Goal: Task Accomplishment & Management: Complete application form

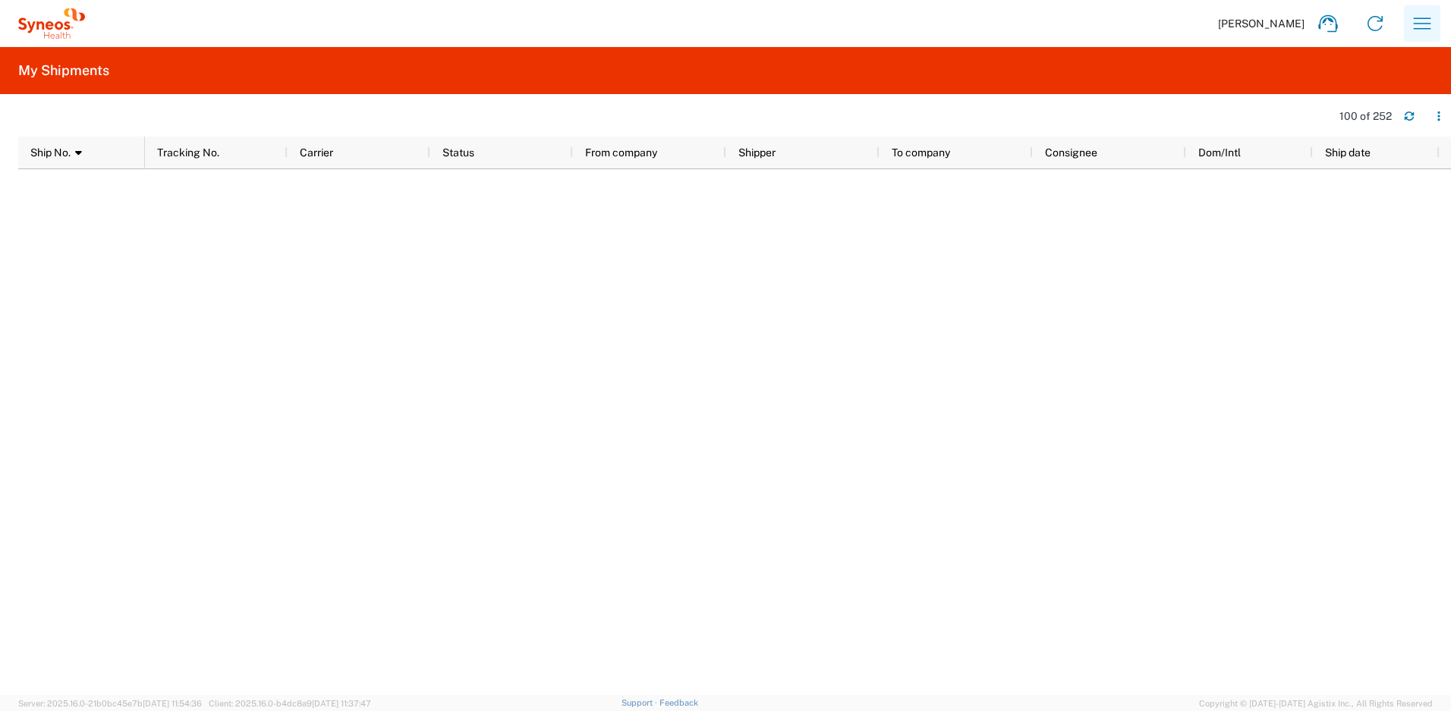
scroll to position [900, 0]
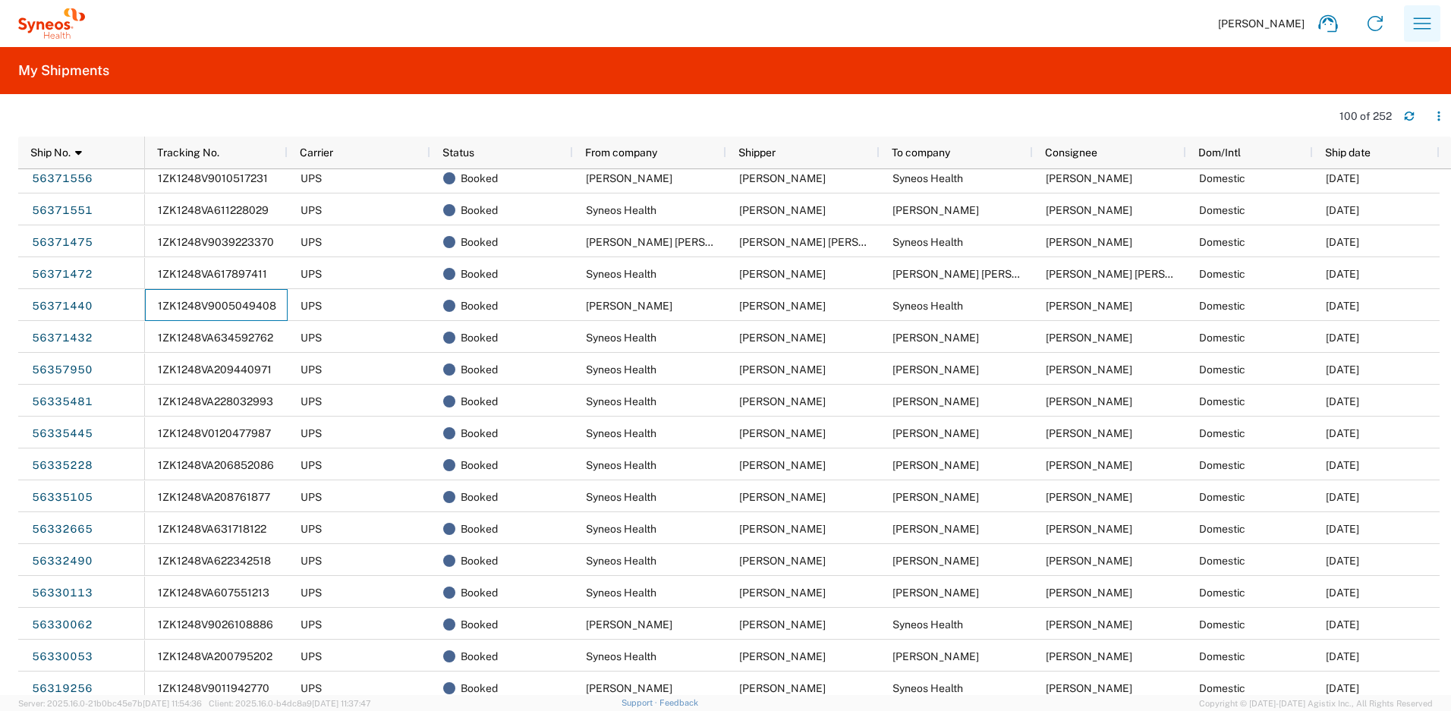
click at [1410, 19] on icon "button" at bounding box center [1422, 23] width 24 height 24
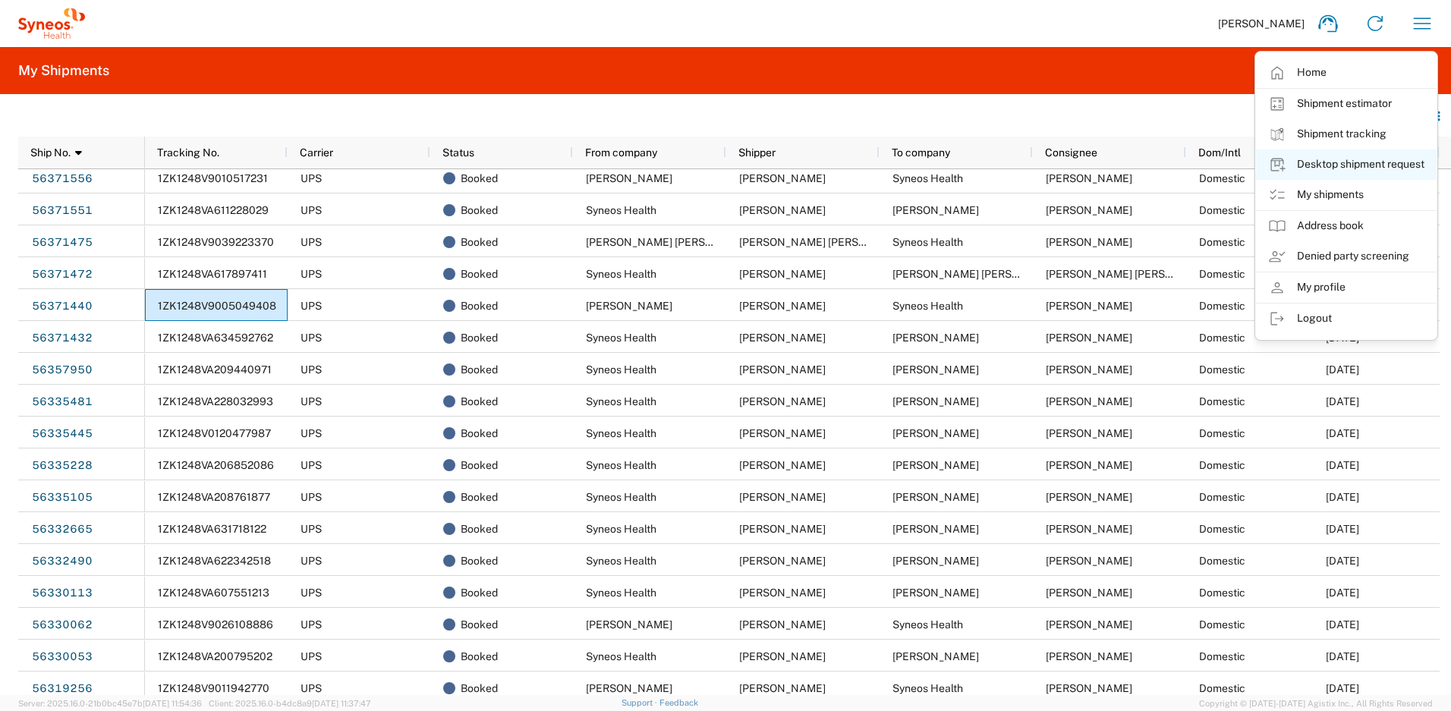
click at [1357, 163] on link "Desktop shipment request" at bounding box center [1346, 165] width 181 height 30
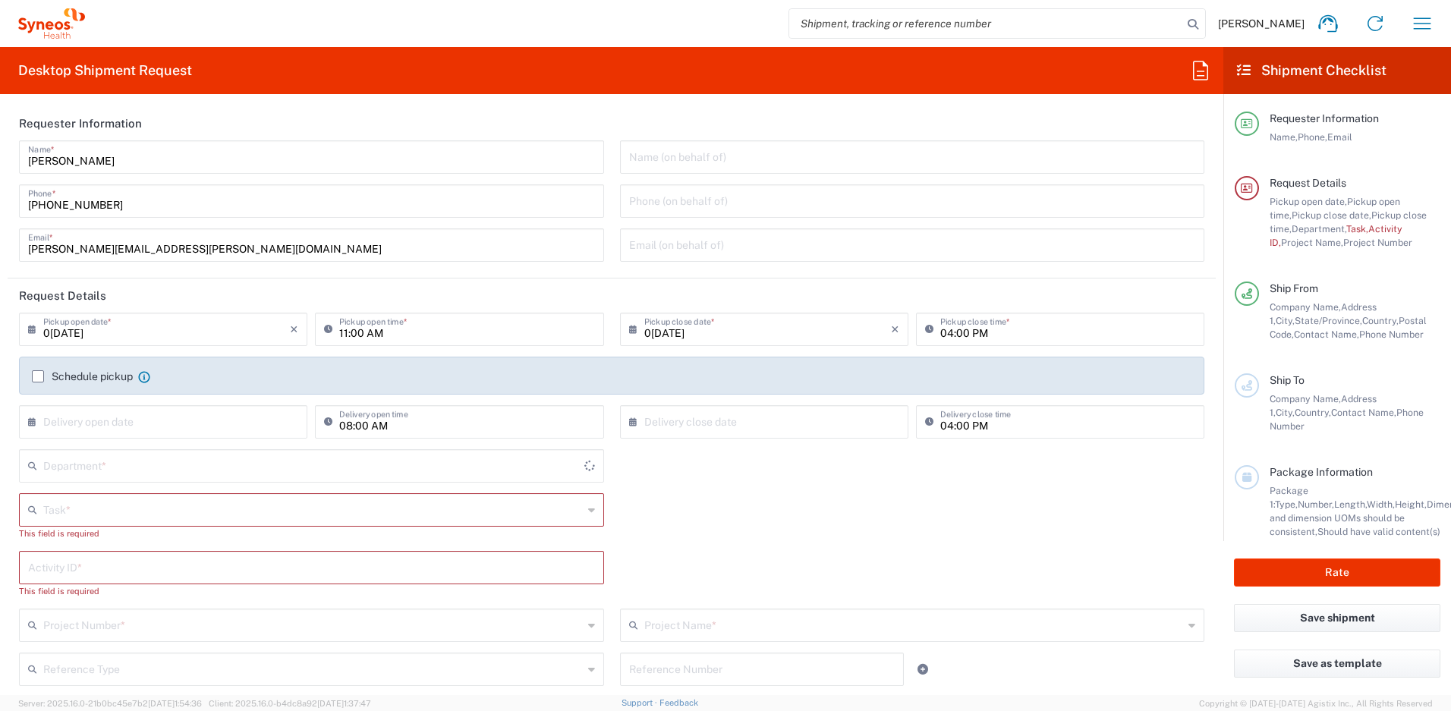
type input "New Jersey"
type input "United States"
type input "4510"
click at [149, 499] on input "text" at bounding box center [313, 506] width 540 height 27
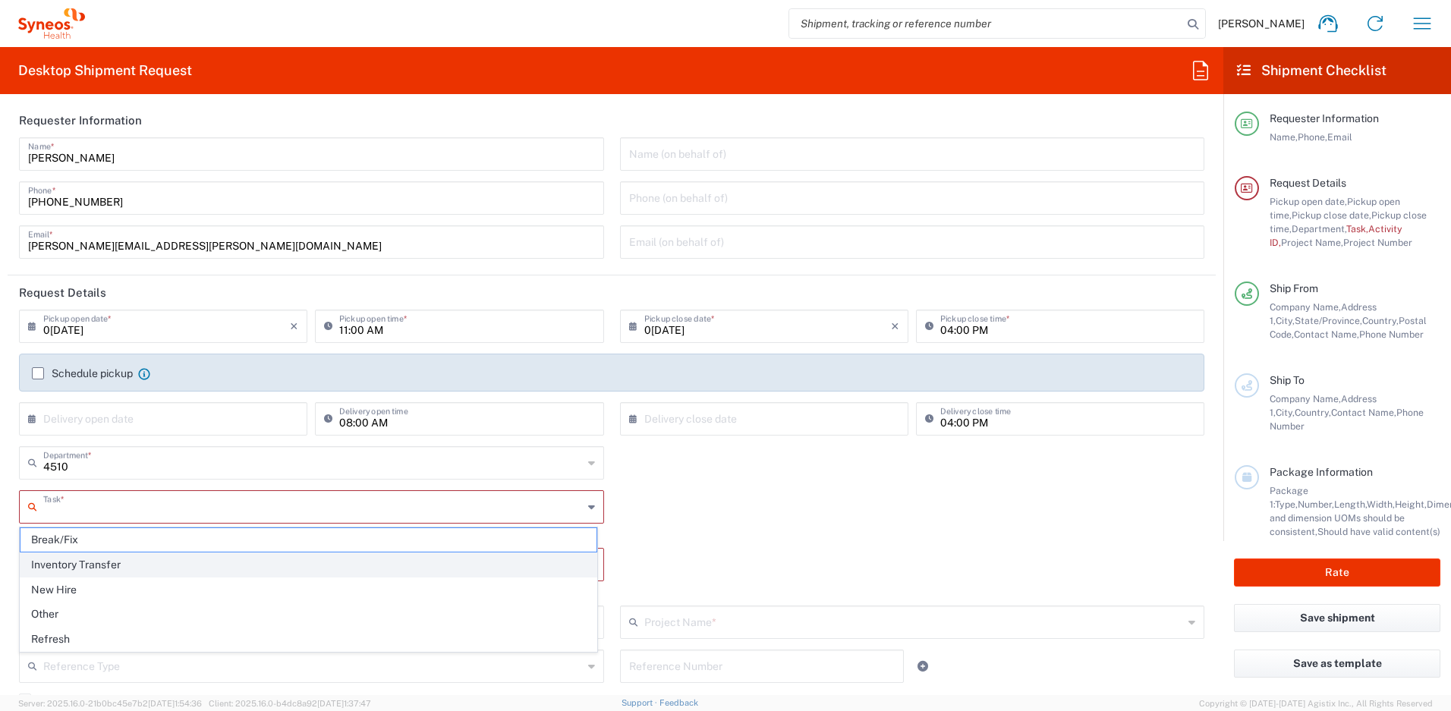
type input "Syneos Health, LLC-Morrisville NC US"
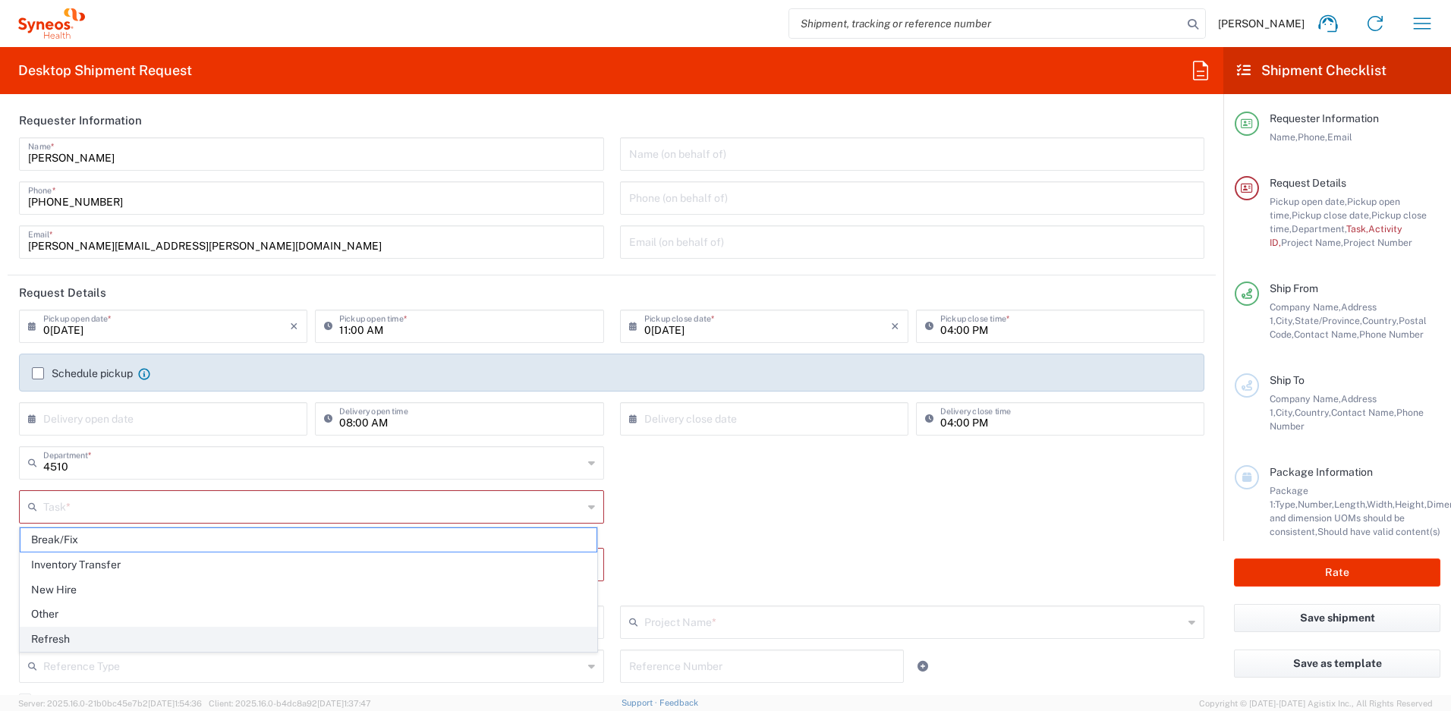
click at [77, 634] on span "Refresh" at bounding box center [308, 640] width 576 height 24
type input "Refresh"
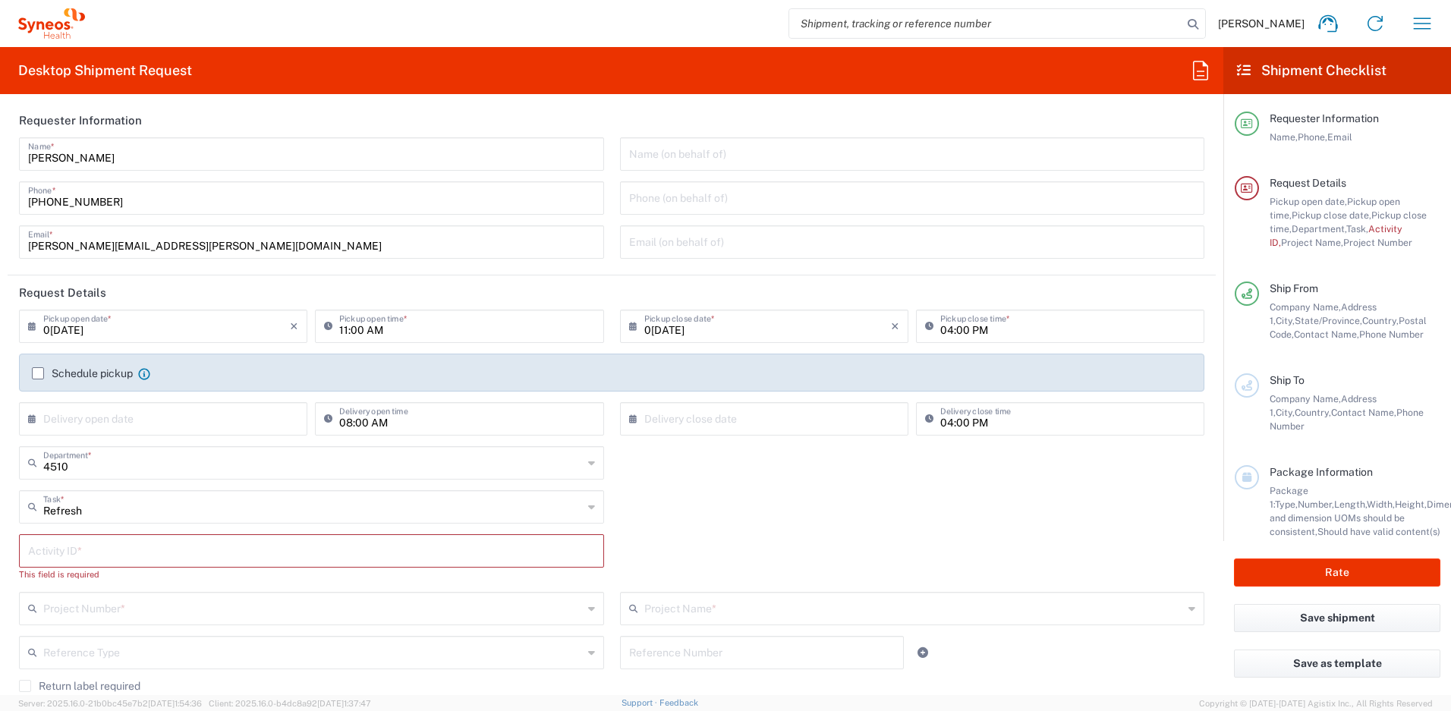
click at [80, 554] on input "text" at bounding box center [311, 550] width 567 height 27
paste input "SCTASK2689365"
type input "SCTASK2689365"
click at [71, 600] on input "text" at bounding box center [313, 594] width 540 height 27
click at [107, 570] on span "4510 DEPARTMENTAL EXPENSE" at bounding box center [308, 565] width 576 height 24
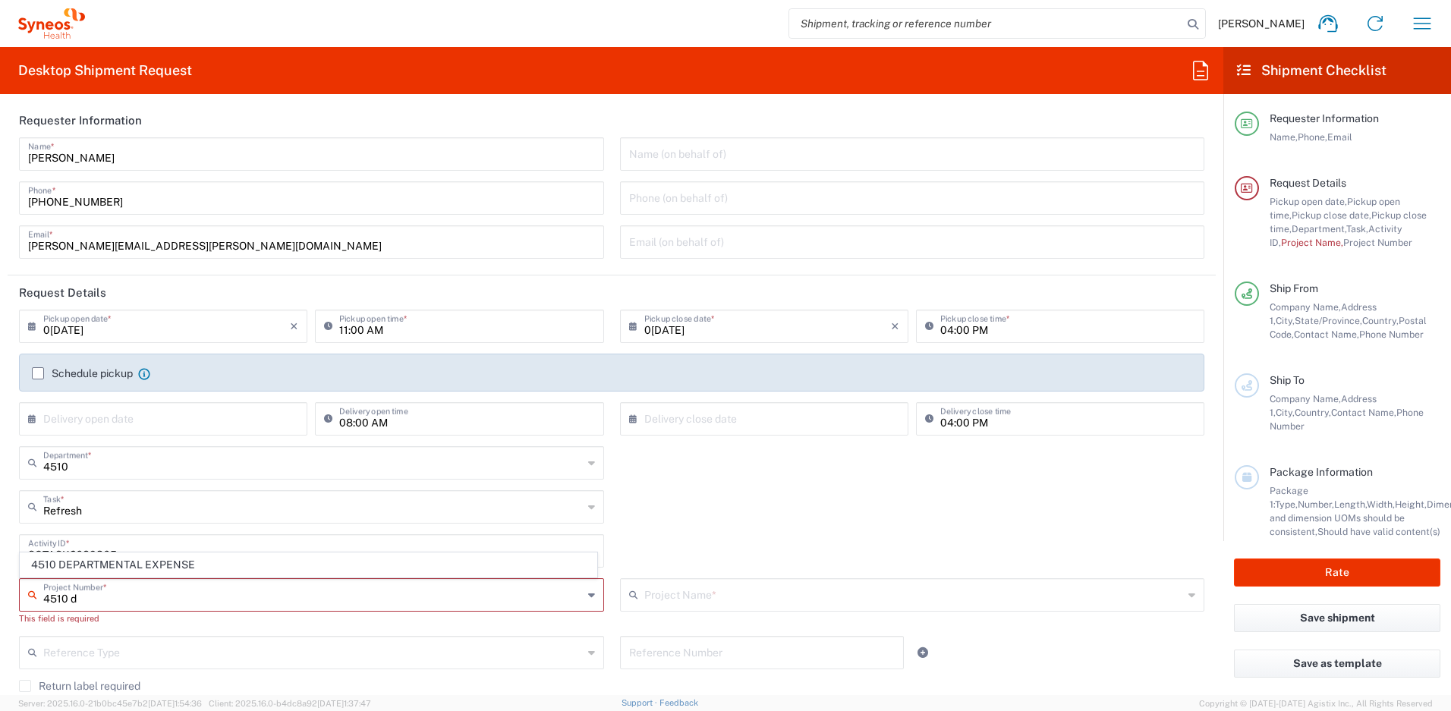
type input "4510 DEPARTMENTAL EXPENSE"
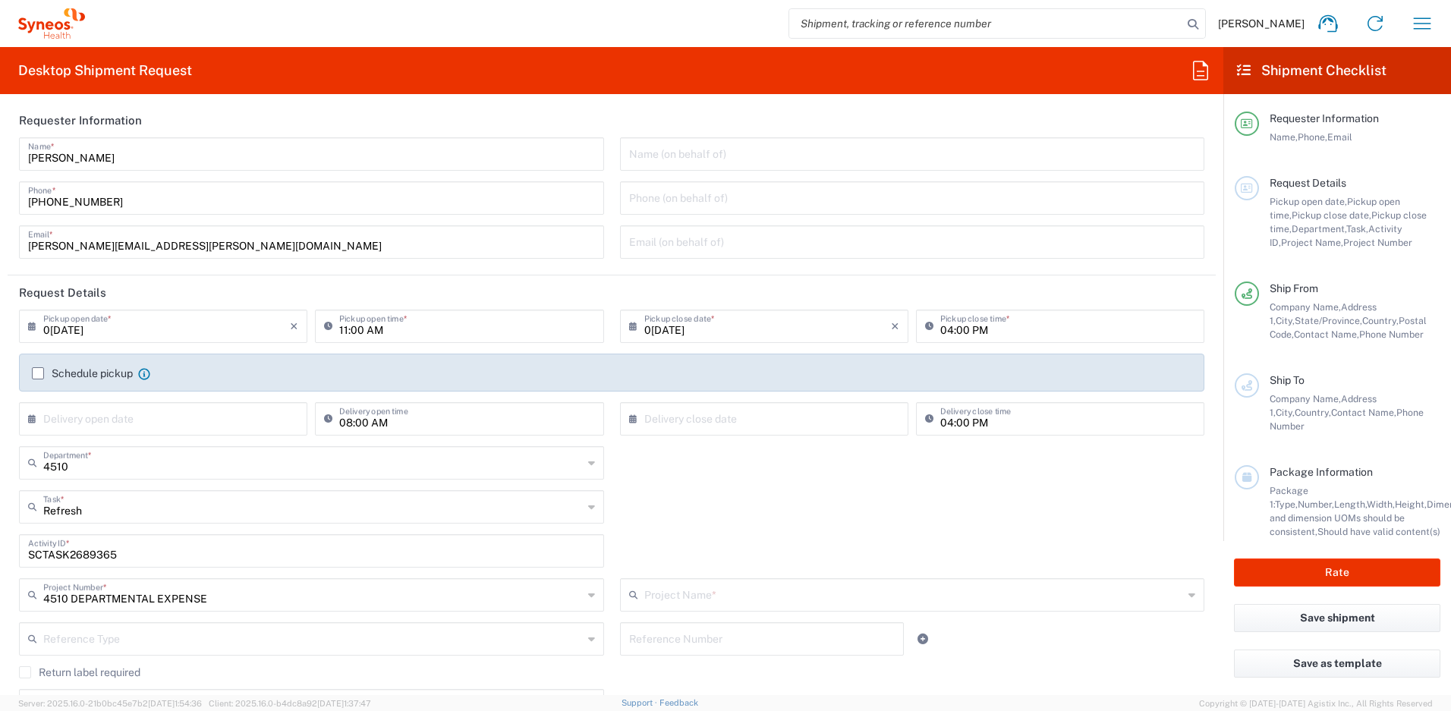
type input "4510 DEPARTMENTAL EXPENSE"
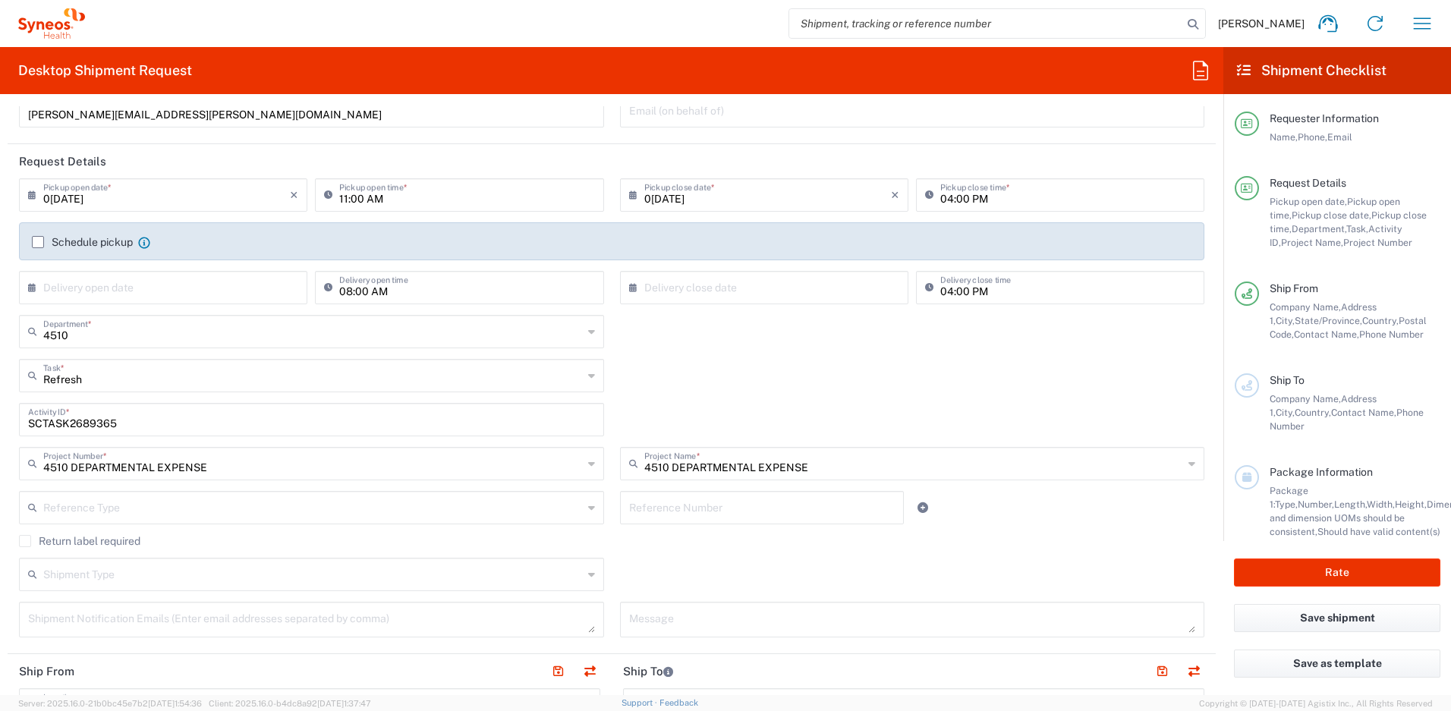
scroll to position [158, 0]
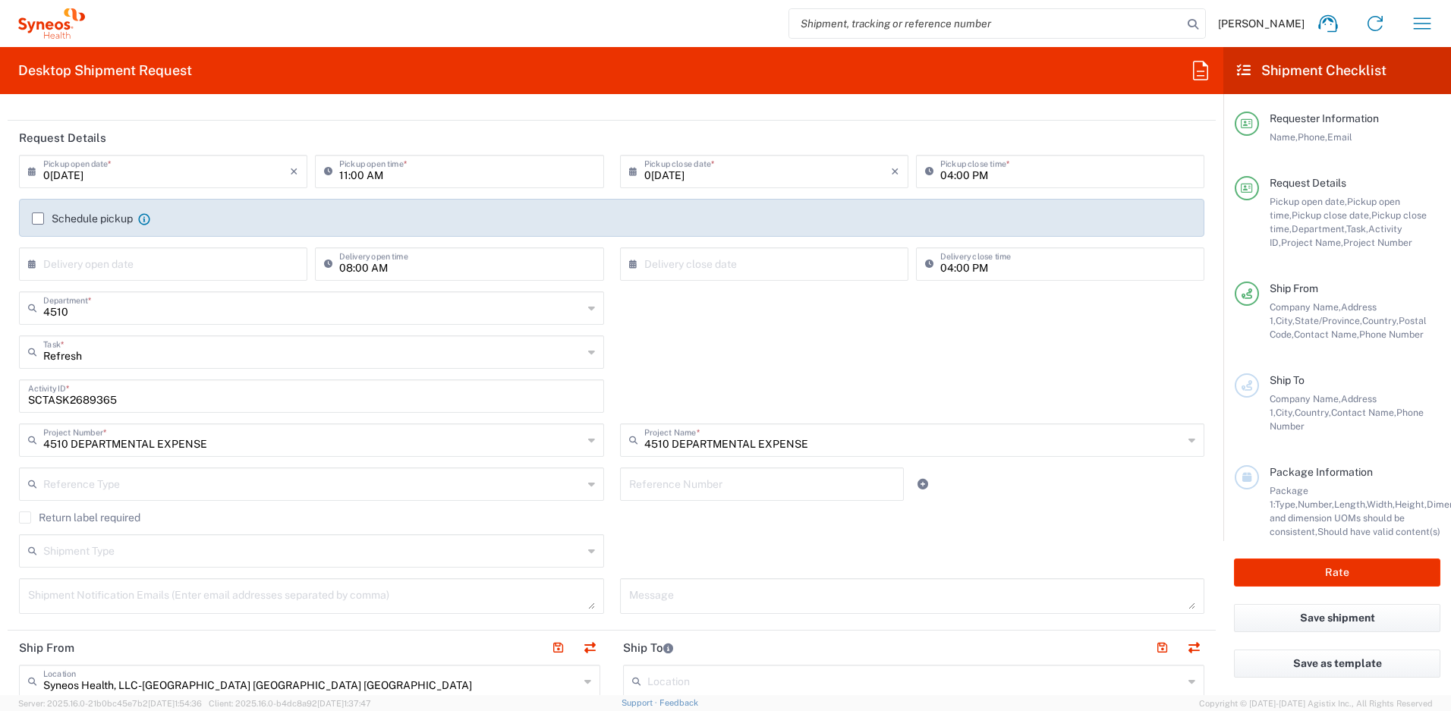
click at [26, 517] on label "Return label required" at bounding box center [79, 518] width 121 height 12
click at [25, 518] on input "Return label required" at bounding box center [25, 518] width 0 height 0
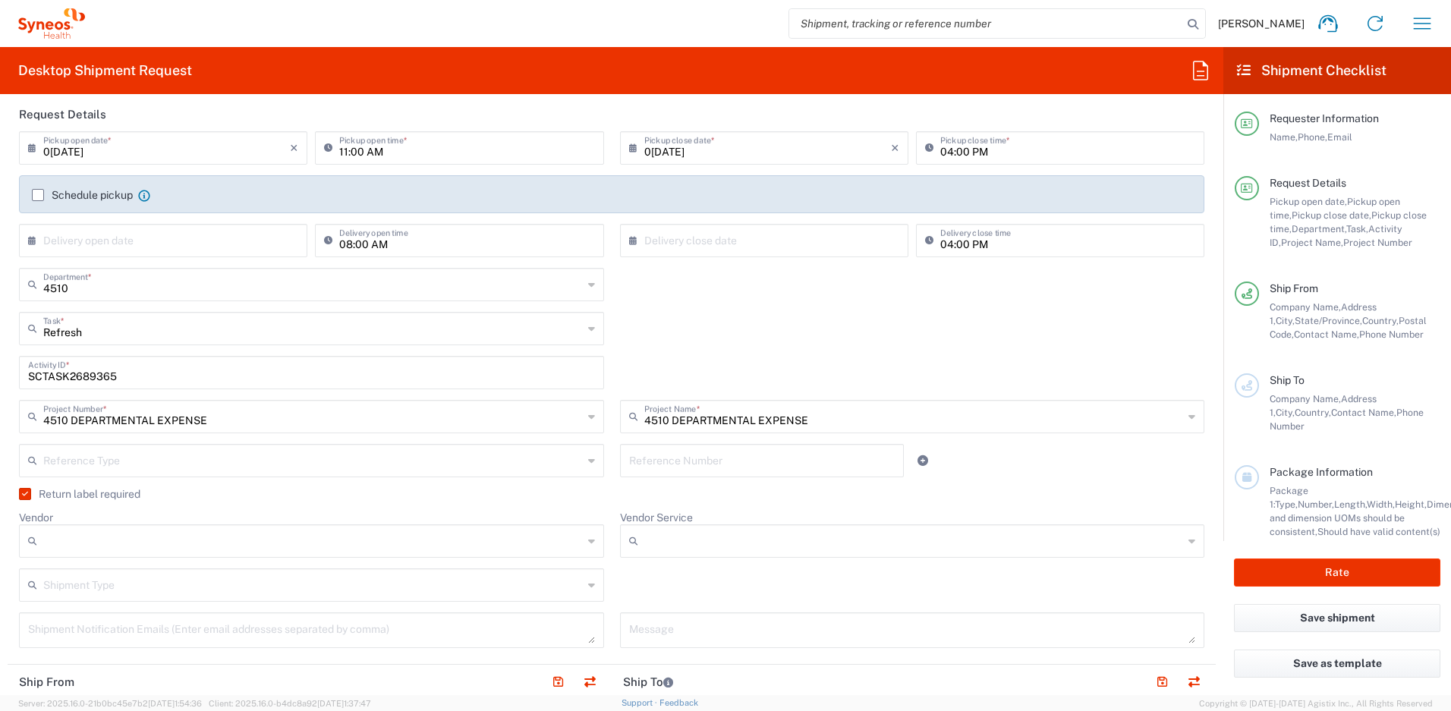
scroll to position [205, 0]
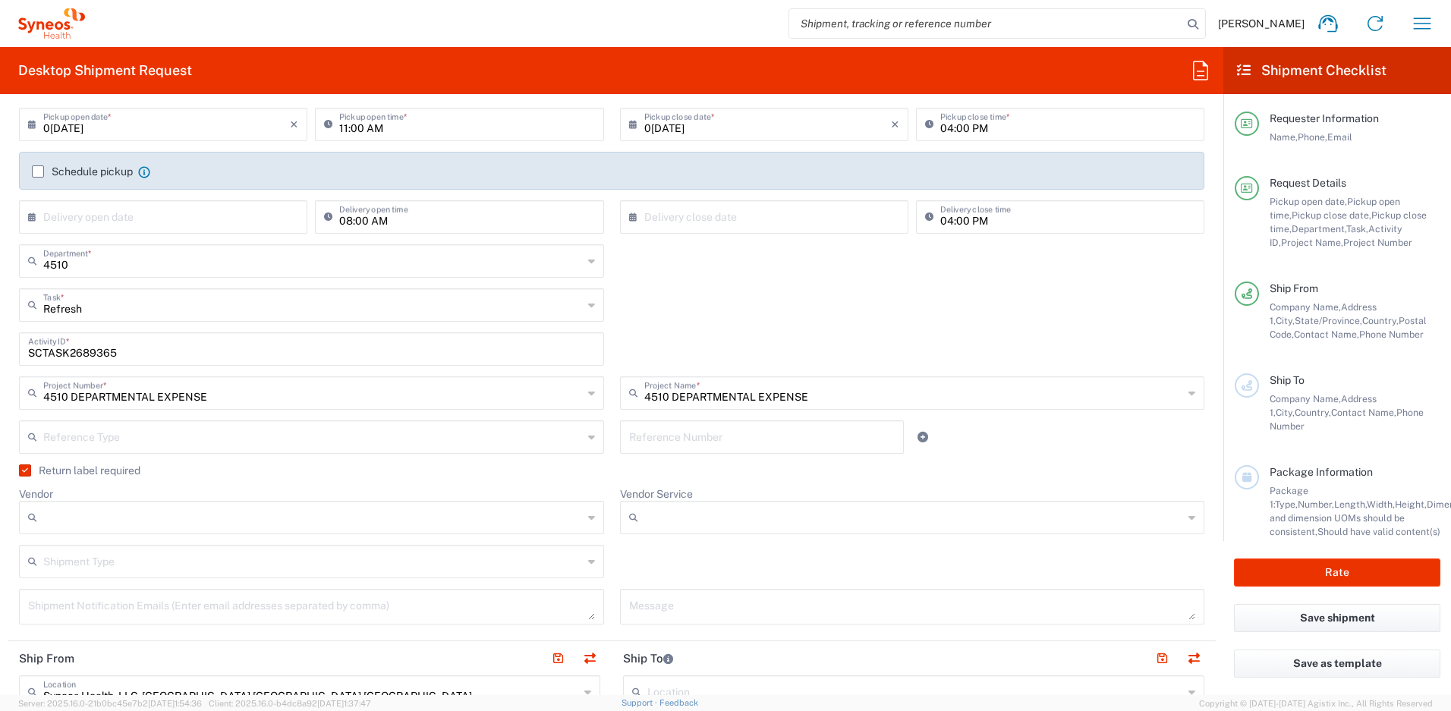
click at [207, 520] on input "Vendor" at bounding box center [313, 517] width 540 height 24
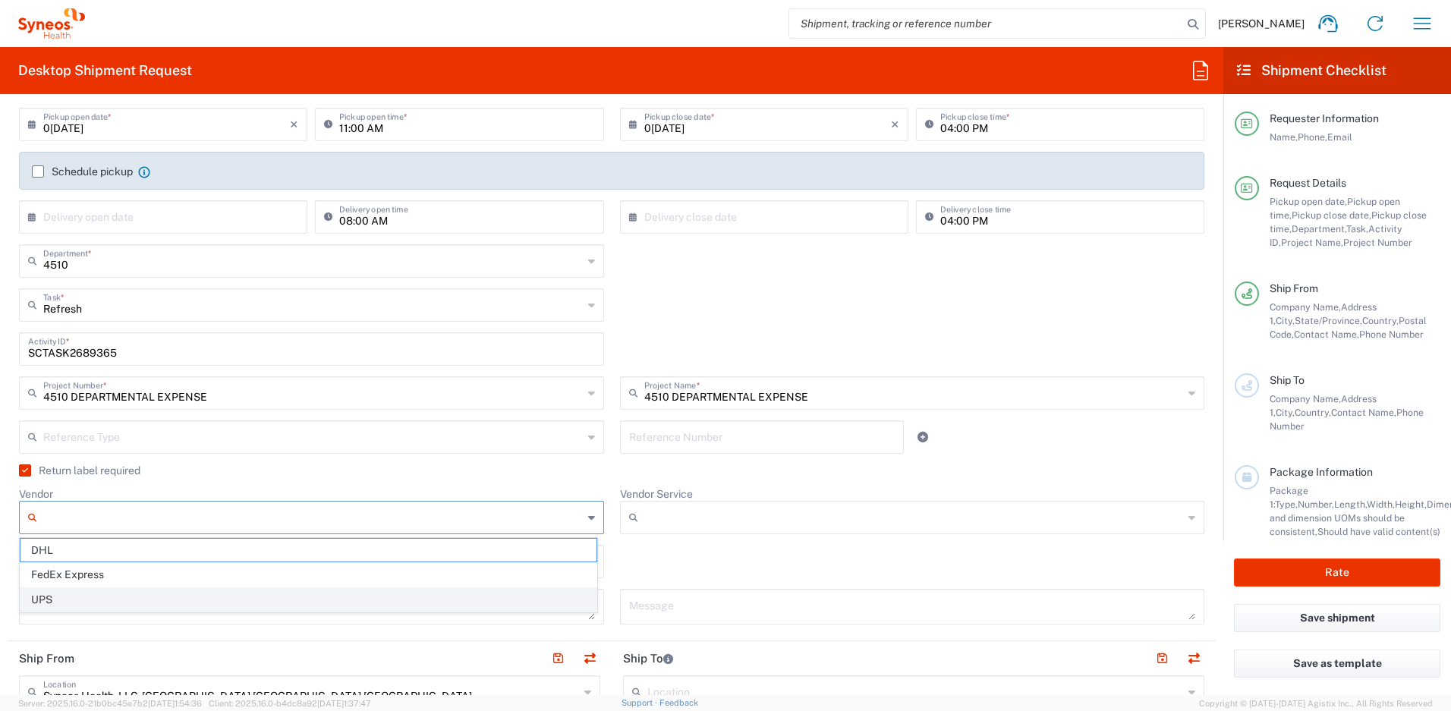
click at [90, 597] on span "UPS" at bounding box center [308, 600] width 576 height 24
type input "UPS"
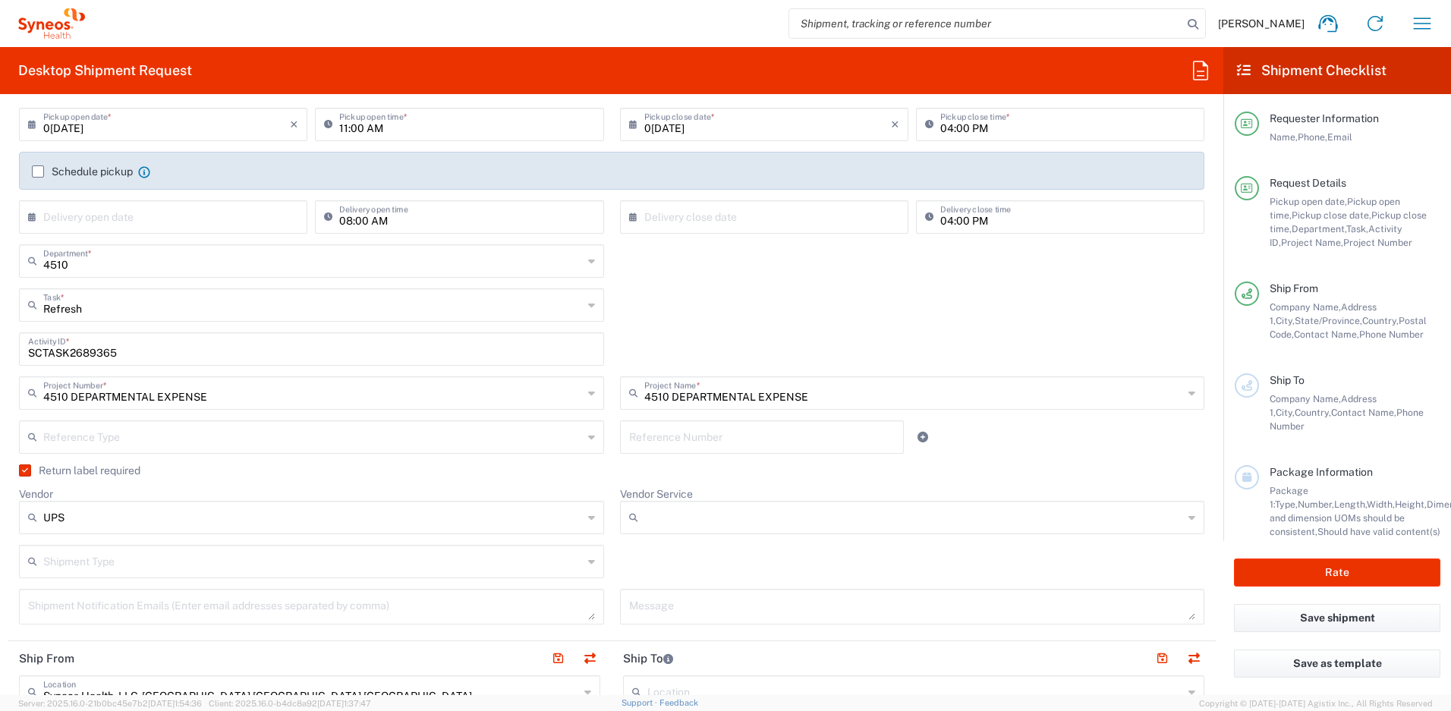
click at [672, 521] on input "Vendor Service" at bounding box center [914, 517] width 540 height 24
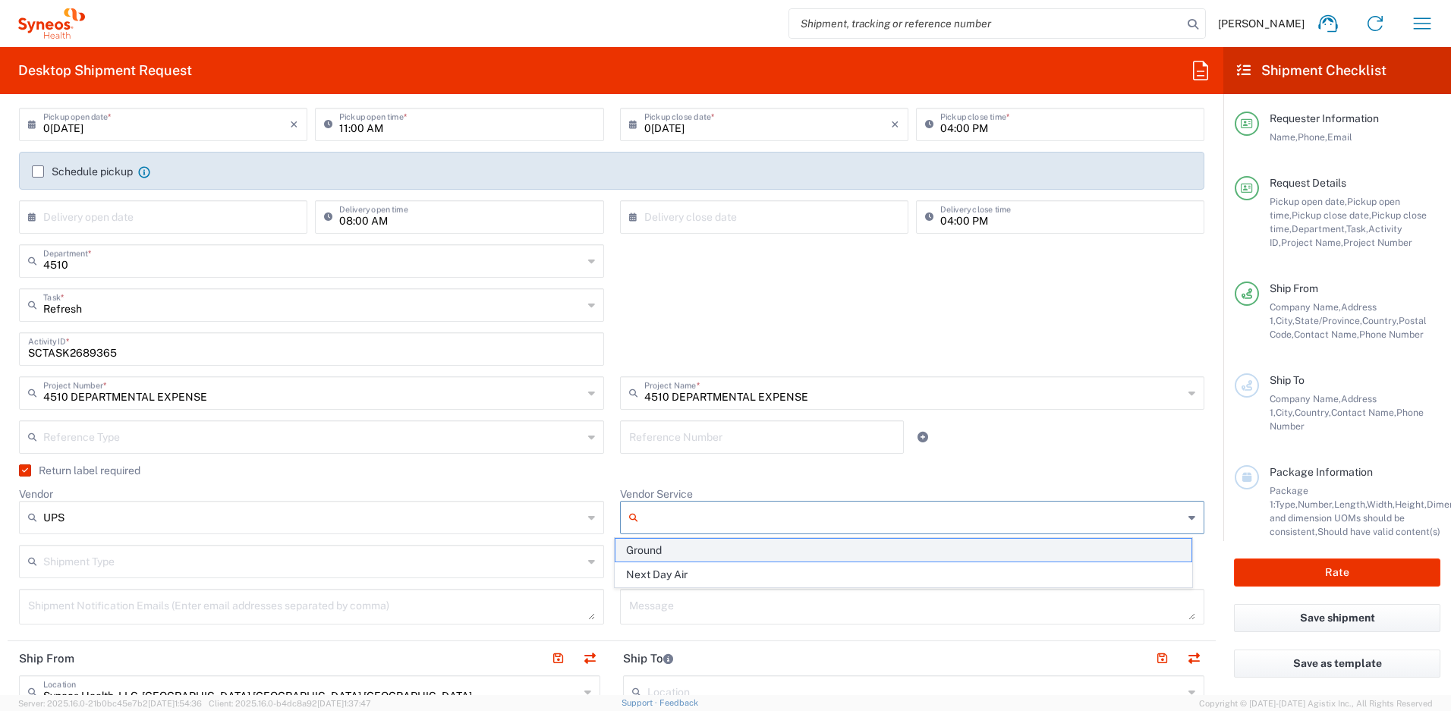
click at [658, 552] on span "Ground" at bounding box center [903, 551] width 576 height 24
type input "Ground"
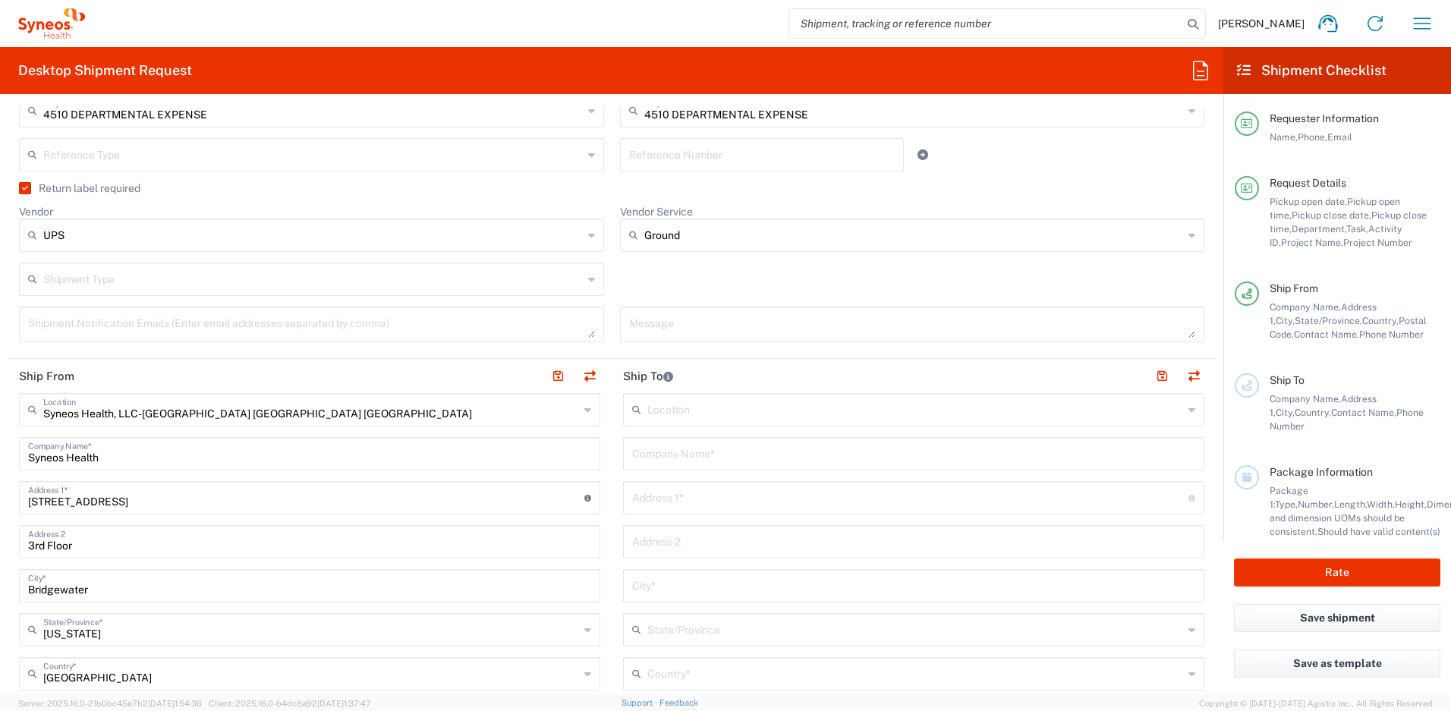
scroll to position [505, 0]
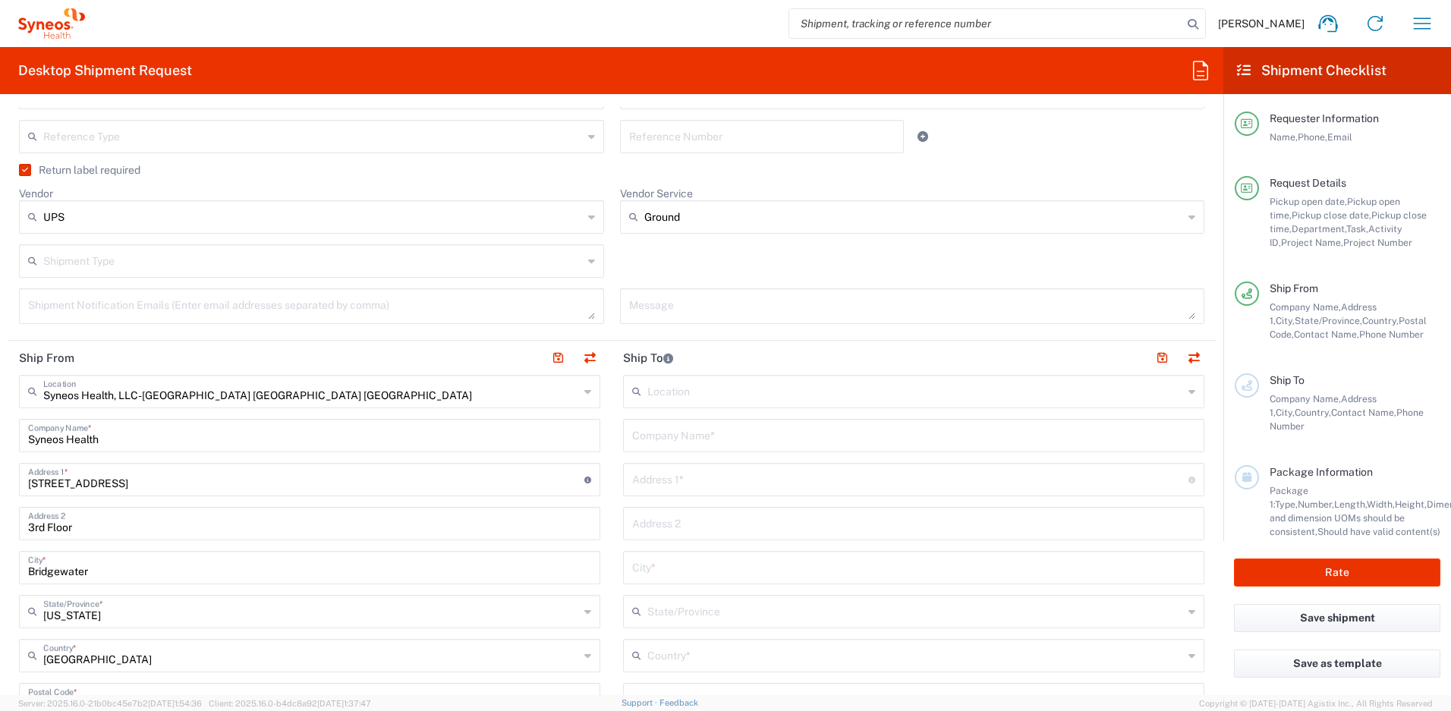
click at [722, 655] on input "text" at bounding box center [915, 654] width 536 height 27
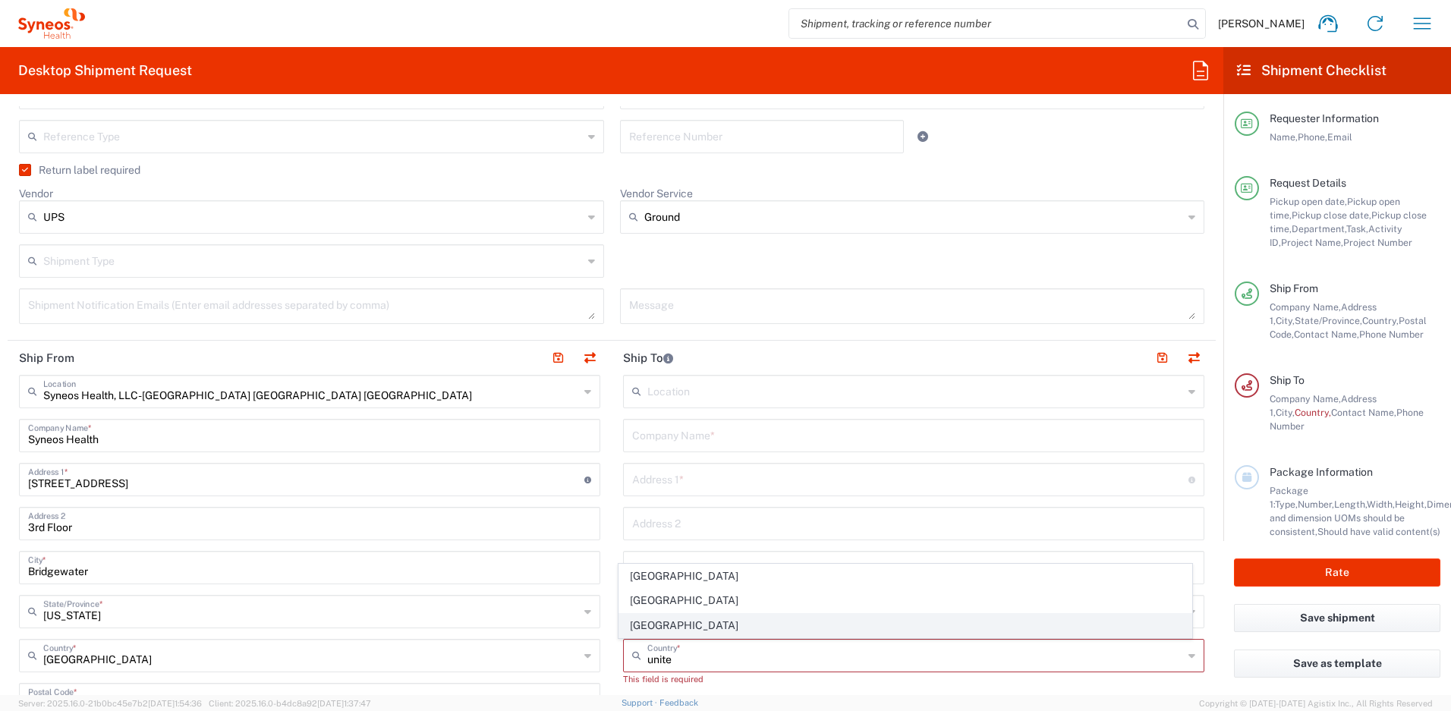
click at [653, 627] on span "United States" at bounding box center [905, 626] width 573 height 24
type input "United States"
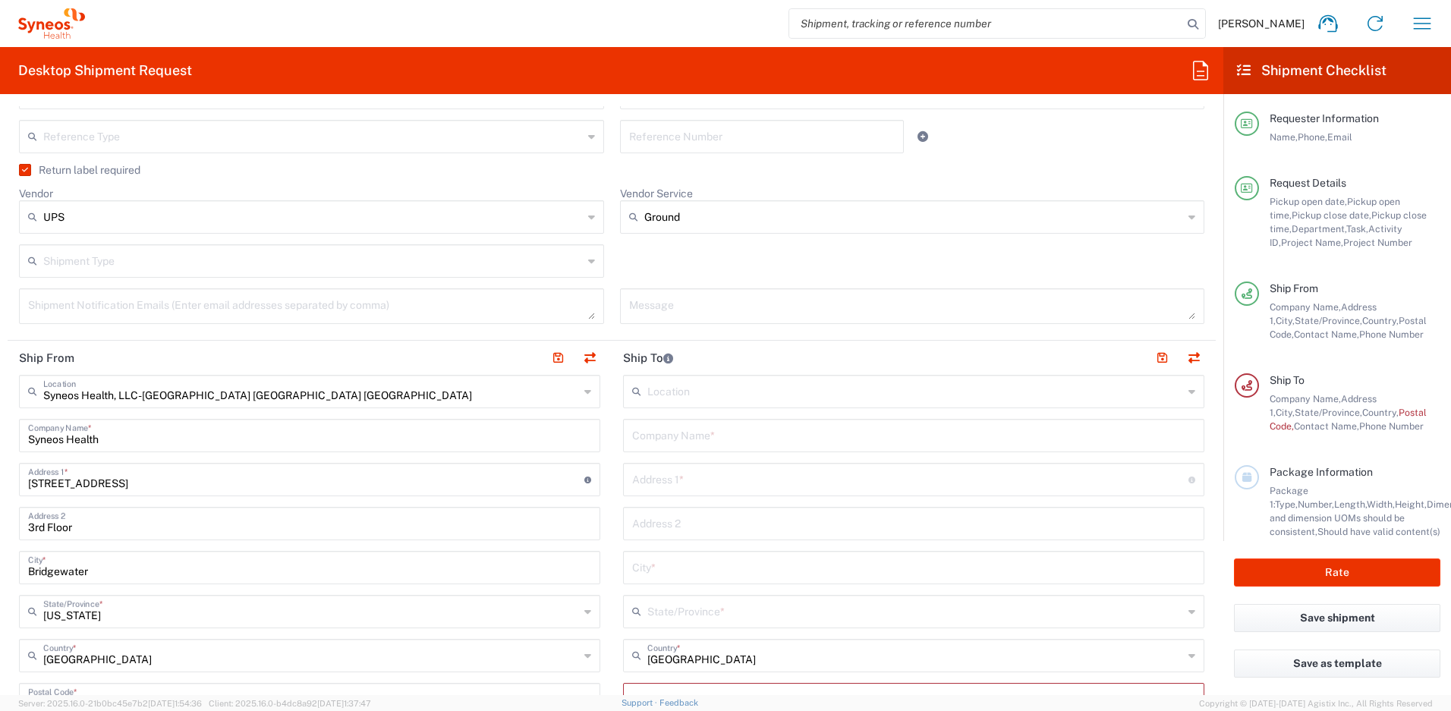
click at [685, 443] on input "text" at bounding box center [913, 434] width 563 height 27
drag, startPoint x: 769, startPoint y: 439, endPoint x: 561, endPoint y: 423, distance: 208.5
click at [561, 423] on div "Ship From Syneos Health, LLC-Morrisville NC US Location Syneos Health, LLC-Morr…" at bounding box center [612, 686] width 1208 height 691
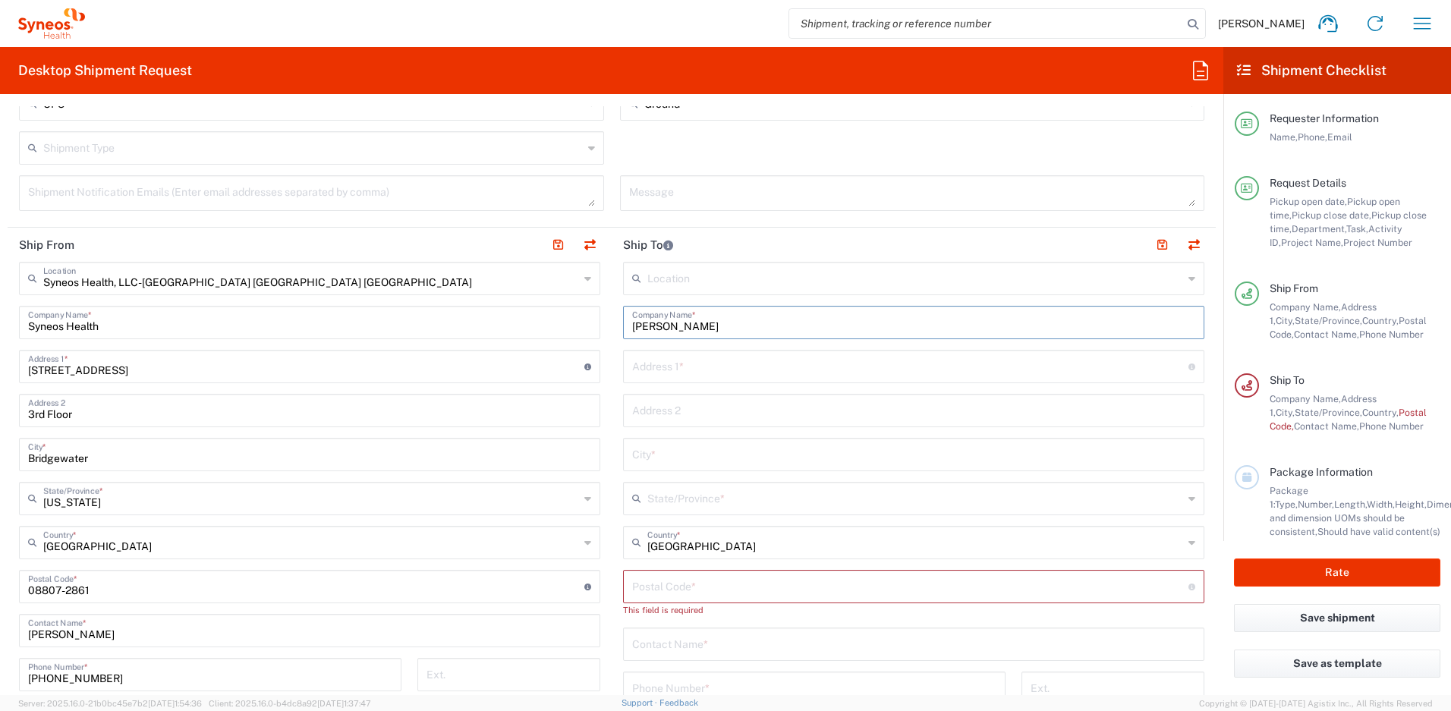
scroll to position [639, 0]
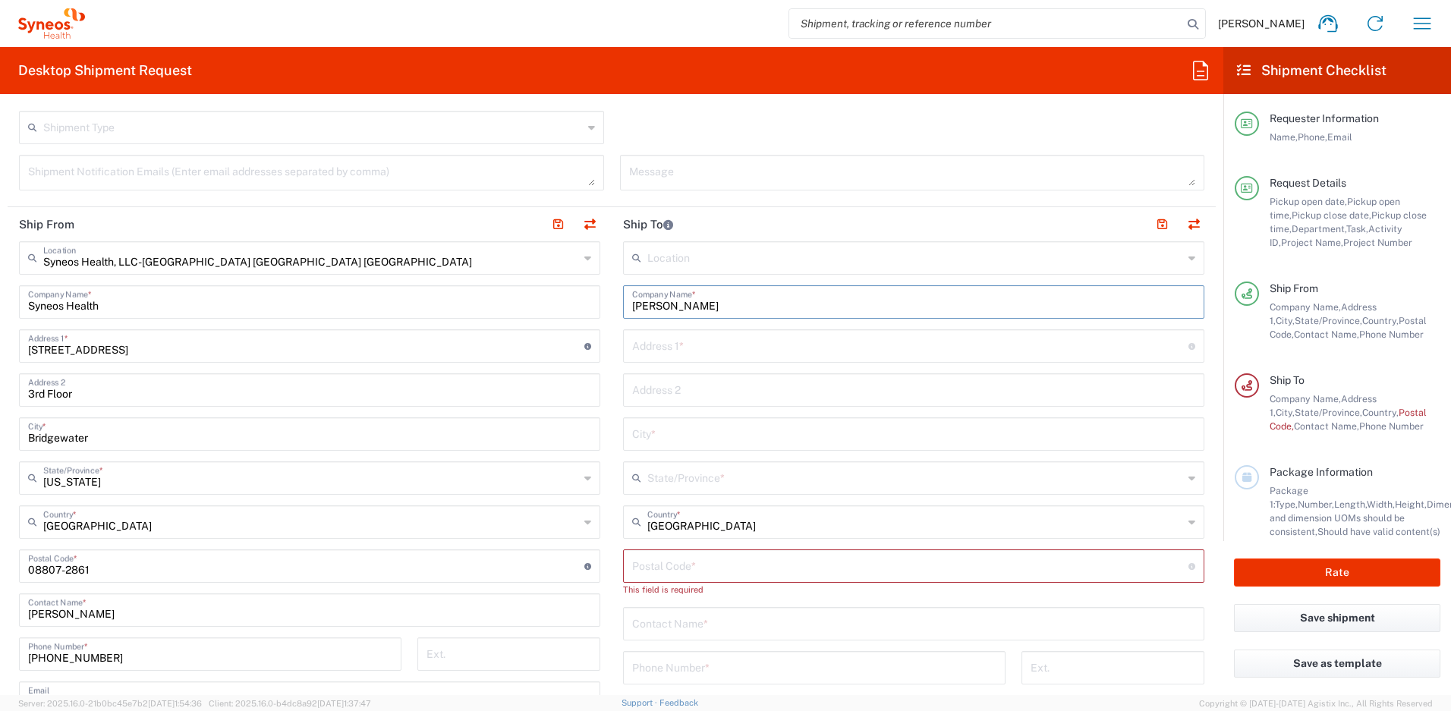
type input "Stephanie Cullars"
click at [754, 632] on input "text" at bounding box center [913, 622] width 563 height 27
paste input "Stephanie Cullars"
type input "Stephanie Cullars"
click at [678, 345] on input "text" at bounding box center [910, 345] width 556 height 27
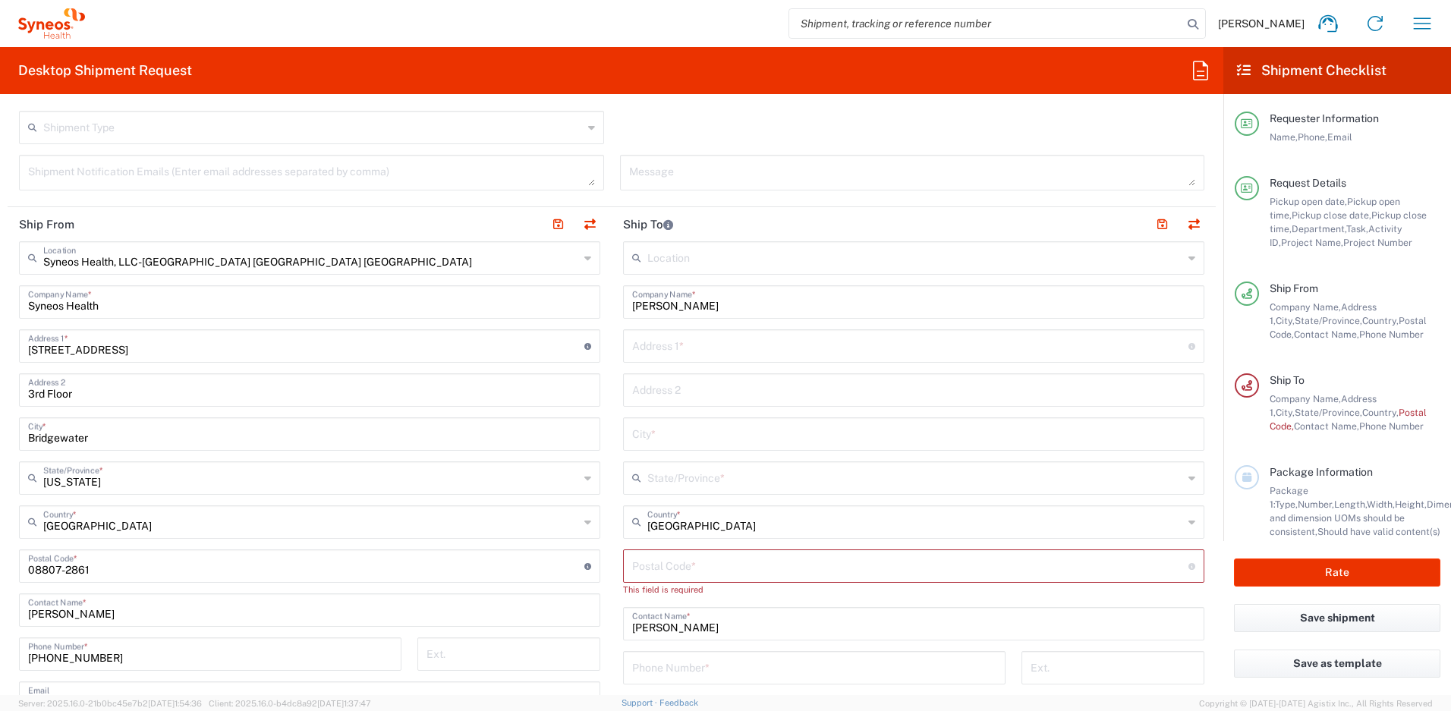
click at [678, 345] on input "text" at bounding box center [910, 345] width 556 height 27
paste input "2610 Touchstone Circle"
type input "2610 Touchstone Circle"
click at [652, 440] on input "text" at bounding box center [913, 433] width 563 height 27
paste input "Newton"
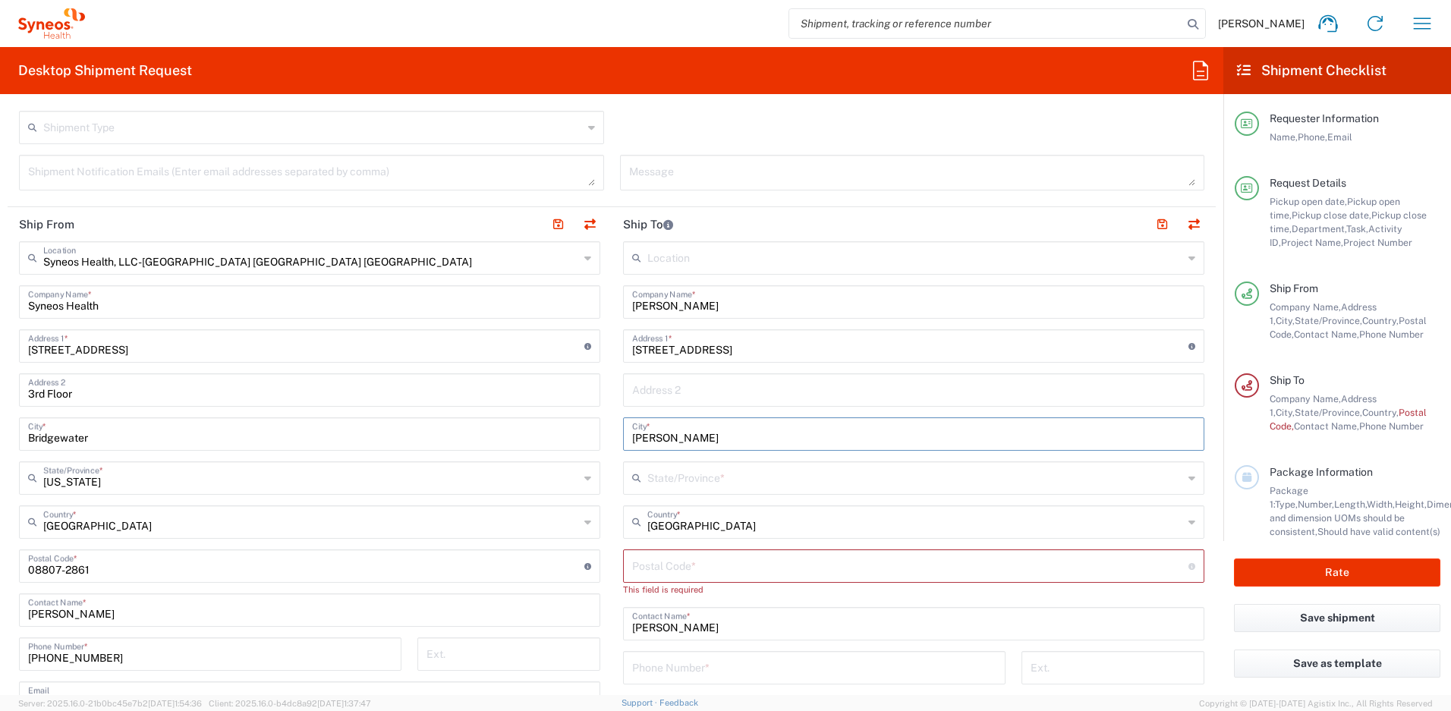
type input "Newton"
click at [649, 568] on input "undefined" at bounding box center [910, 565] width 556 height 27
paste input "28658"
type input "28658"
click at [659, 481] on input "text" at bounding box center [915, 477] width 536 height 27
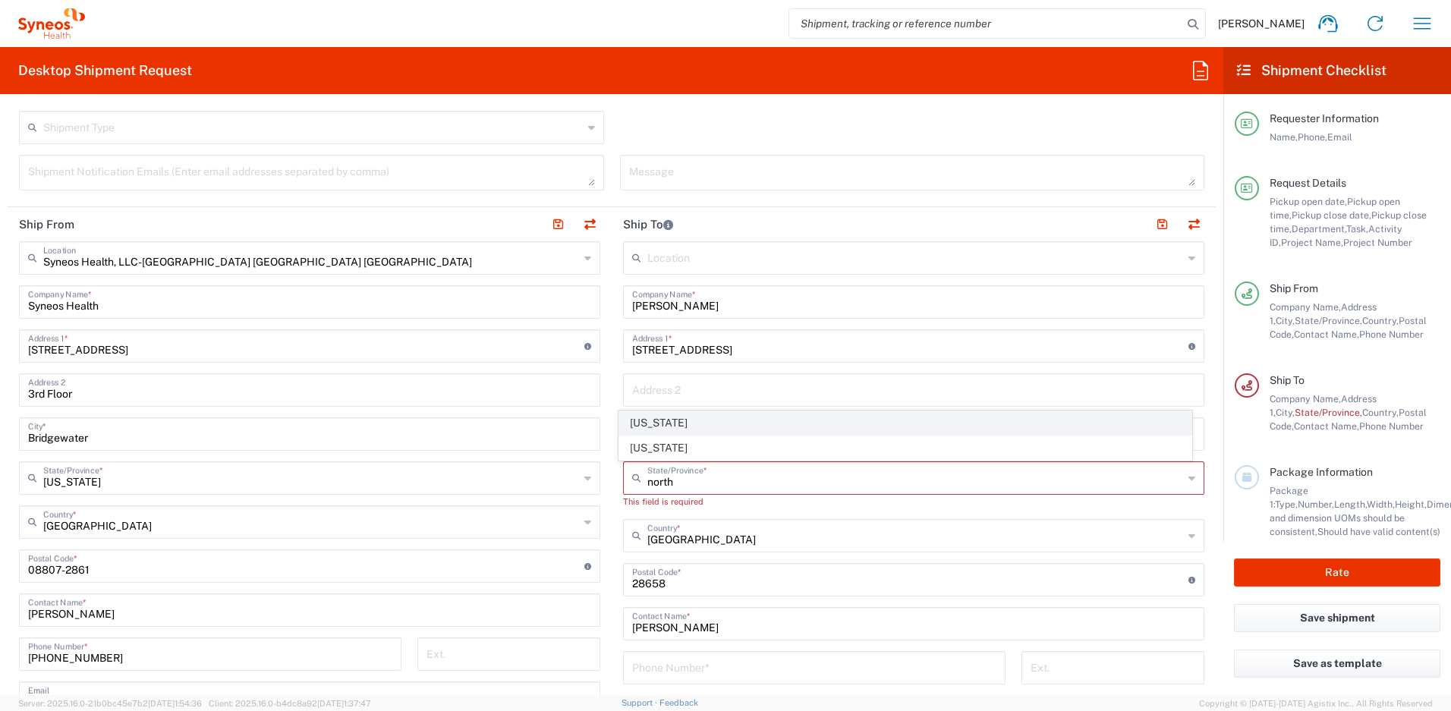
click at [671, 424] on span "North Carolina" at bounding box center [905, 423] width 573 height 24
type input "North Carolina"
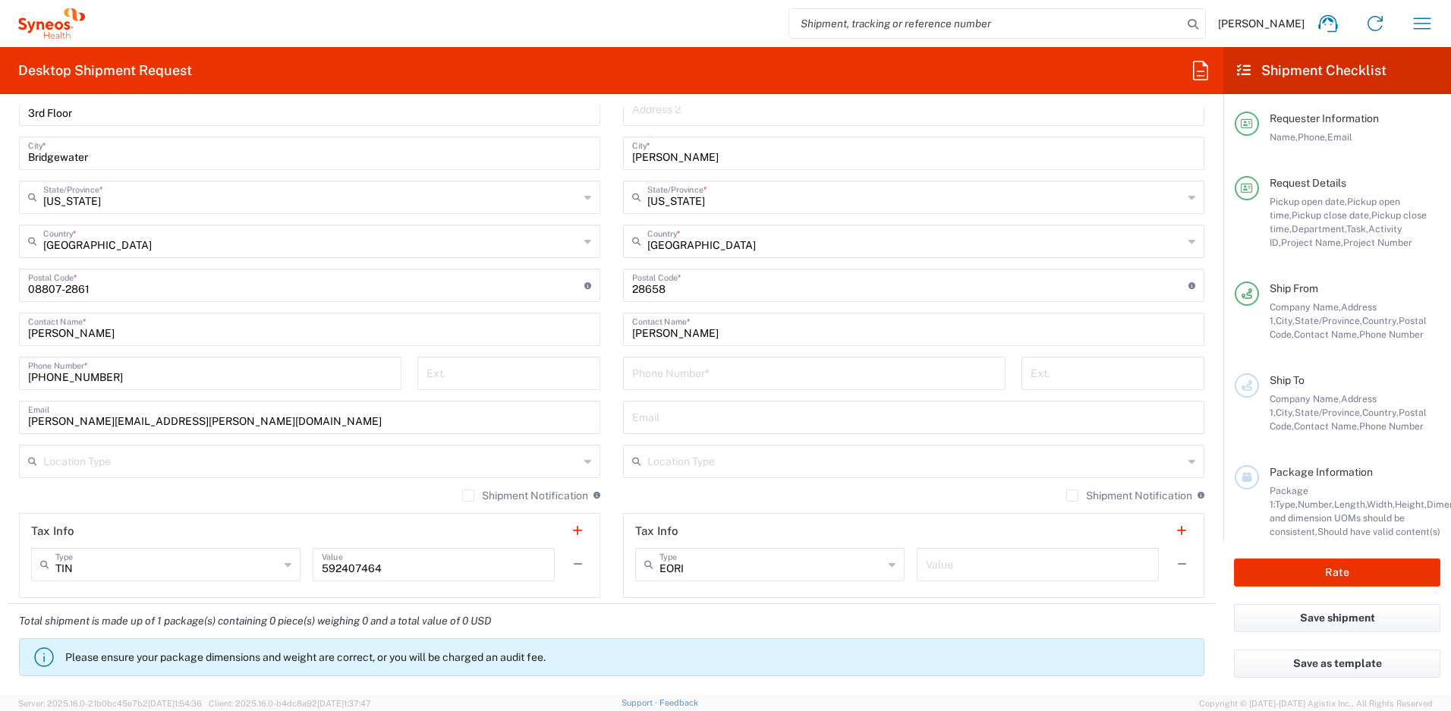
scroll to position [933, 0]
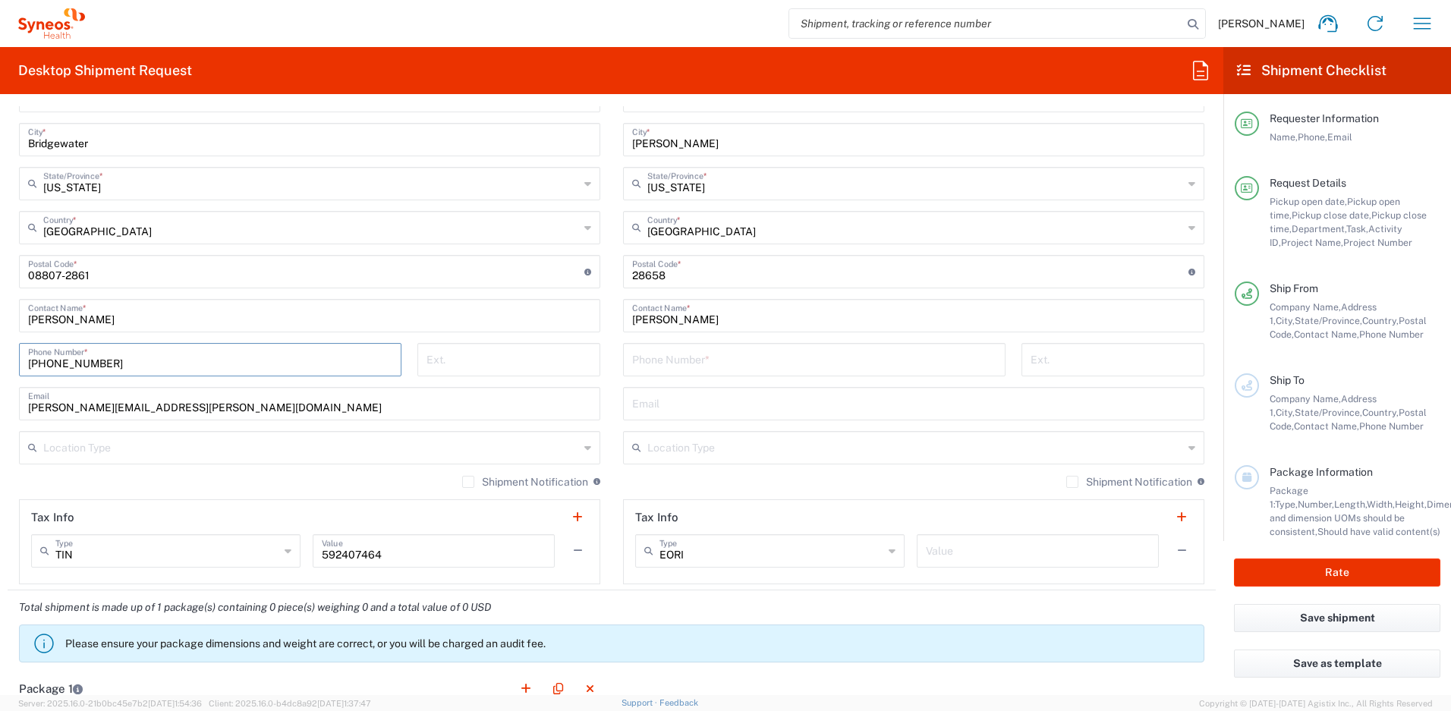
drag, startPoint x: 105, startPoint y: 366, endPoint x: 11, endPoint y: 362, distance: 94.9
click at [11, 362] on div "732-384-3118 Phone Number *" at bounding box center [210, 365] width 398 height 44
click at [716, 356] on input "tel" at bounding box center [814, 358] width 364 height 27
paste input "732-384-3118"
type input "732-384-3118"
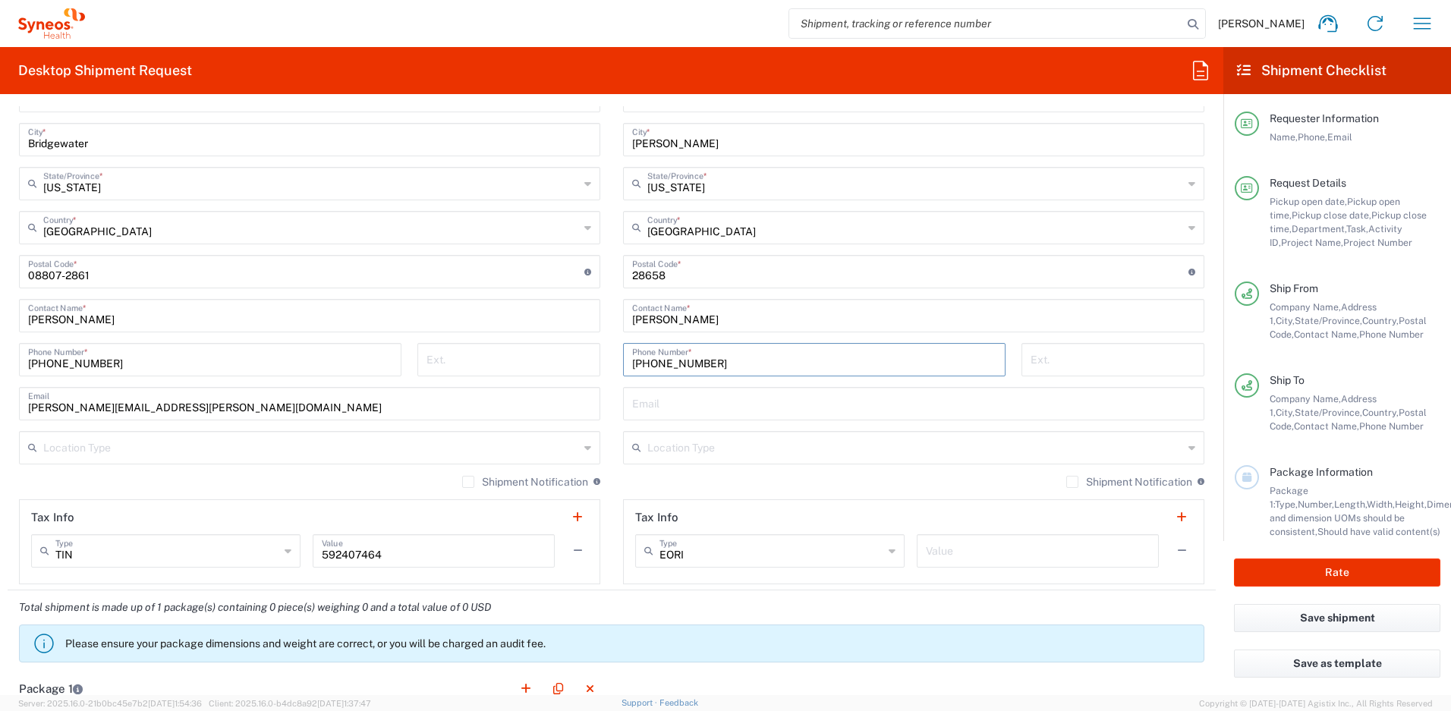
click at [1066, 480] on label "Shipment Notification" at bounding box center [1129, 482] width 126 height 12
click at [1072, 482] on input "Shipment Notification" at bounding box center [1072, 482] width 0 height 0
click at [656, 401] on input "text" at bounding box center [913, 402] width 563 height 27
paste input "732-384-3118"
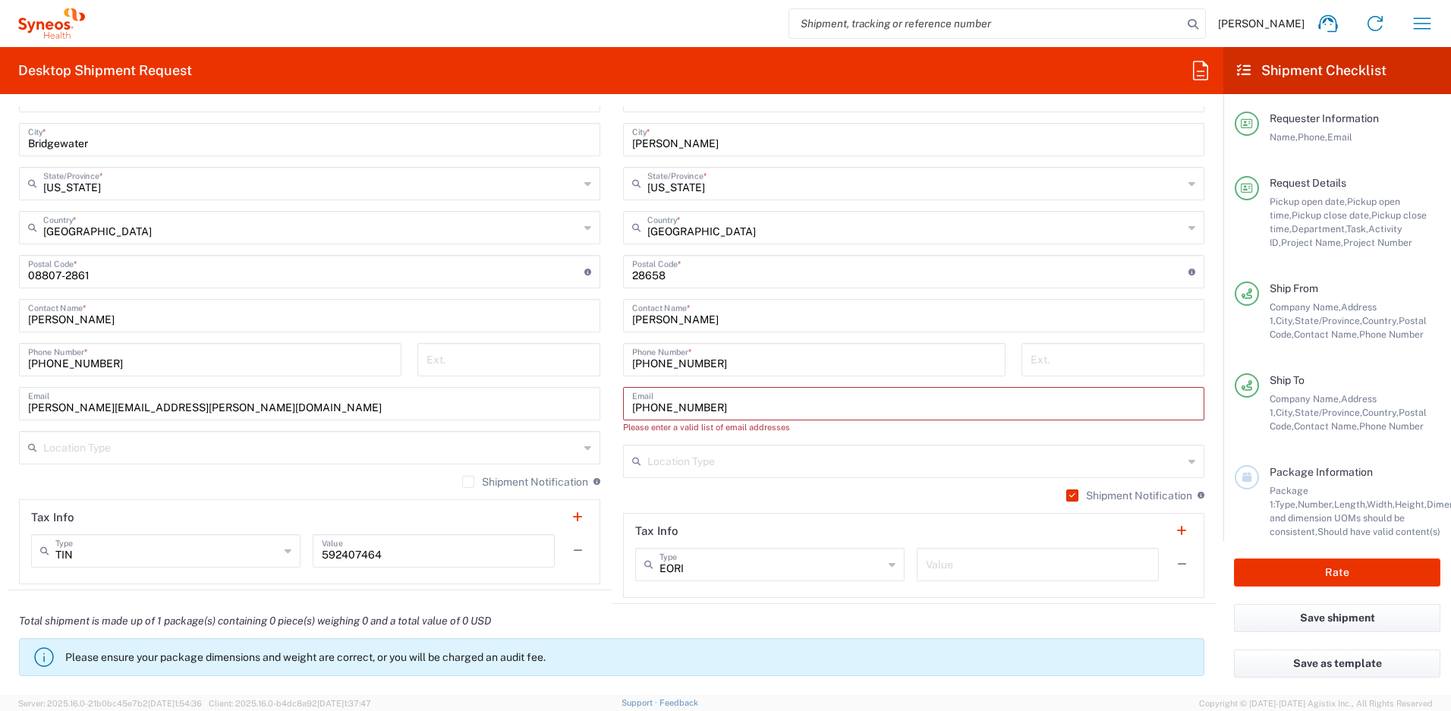
drag, startPoint x: 717, startPoint y: 406, endPoint x: 581, endPoint y: 389, distance: 137.0
click at [581, 389] on div "Ship From Syneos Health, LLC-Morrisville NC US Location Syneos Health, LLC-Morr…" at bounding box center [612, 258] width 1208 height 691
paste input "stephanie.cullars@syneoshealth.com"
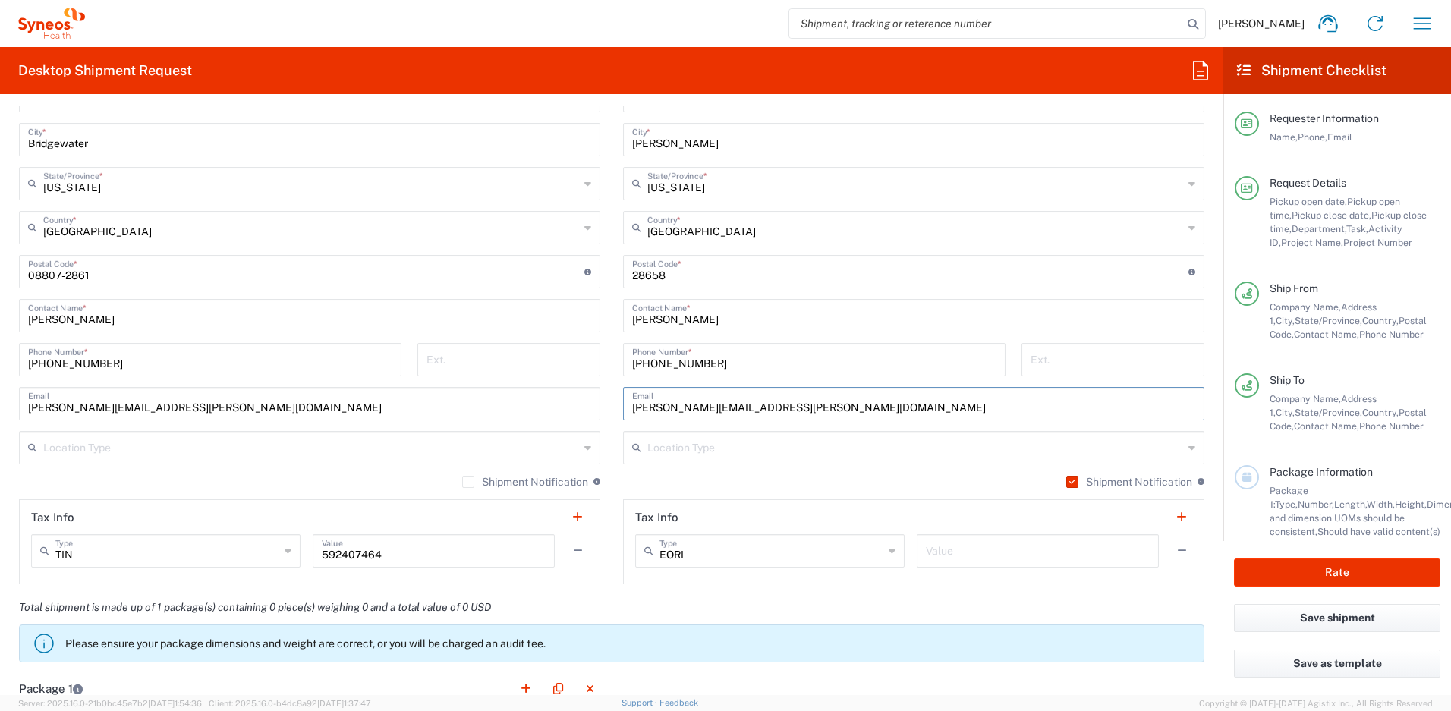
type input "stephanie.cullars@syneoshealth.com"
click at [612, 294] on main "Location Addison Whitney LLC-Morrisvile NC US Barcelona-Syneos Health BioSector…" at bounding box center [914, 265] width 604 height 637
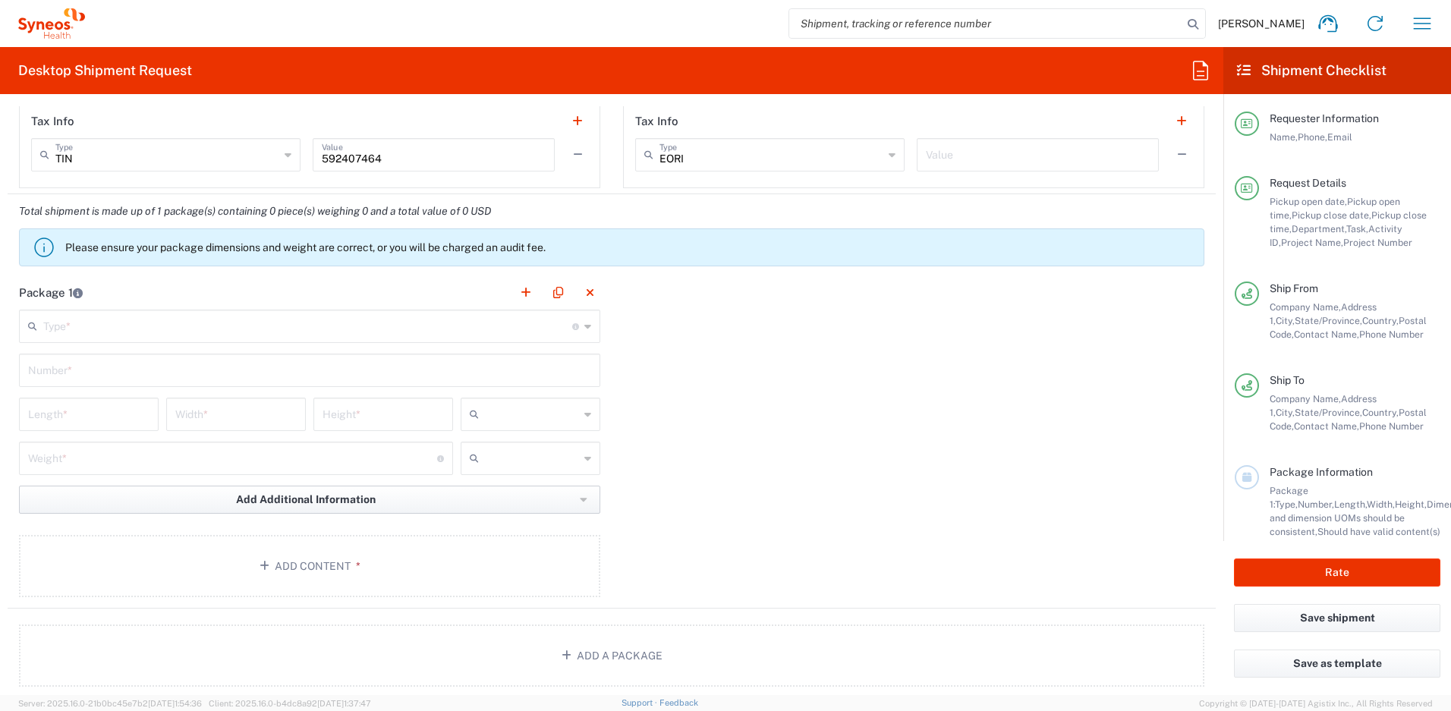
scroll to position [1343, 0]
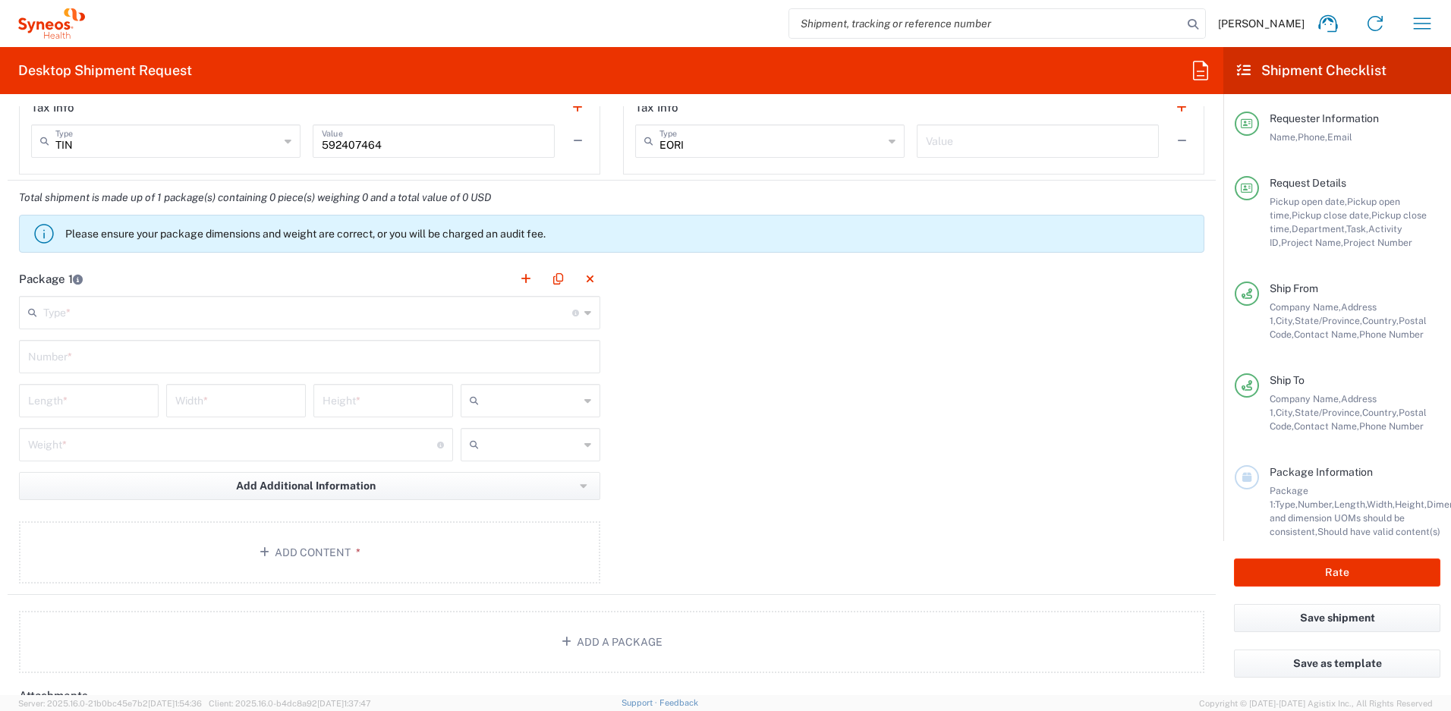
click at [302, 313] on input "text" at bounding box center [307, 311] width 529 height 27
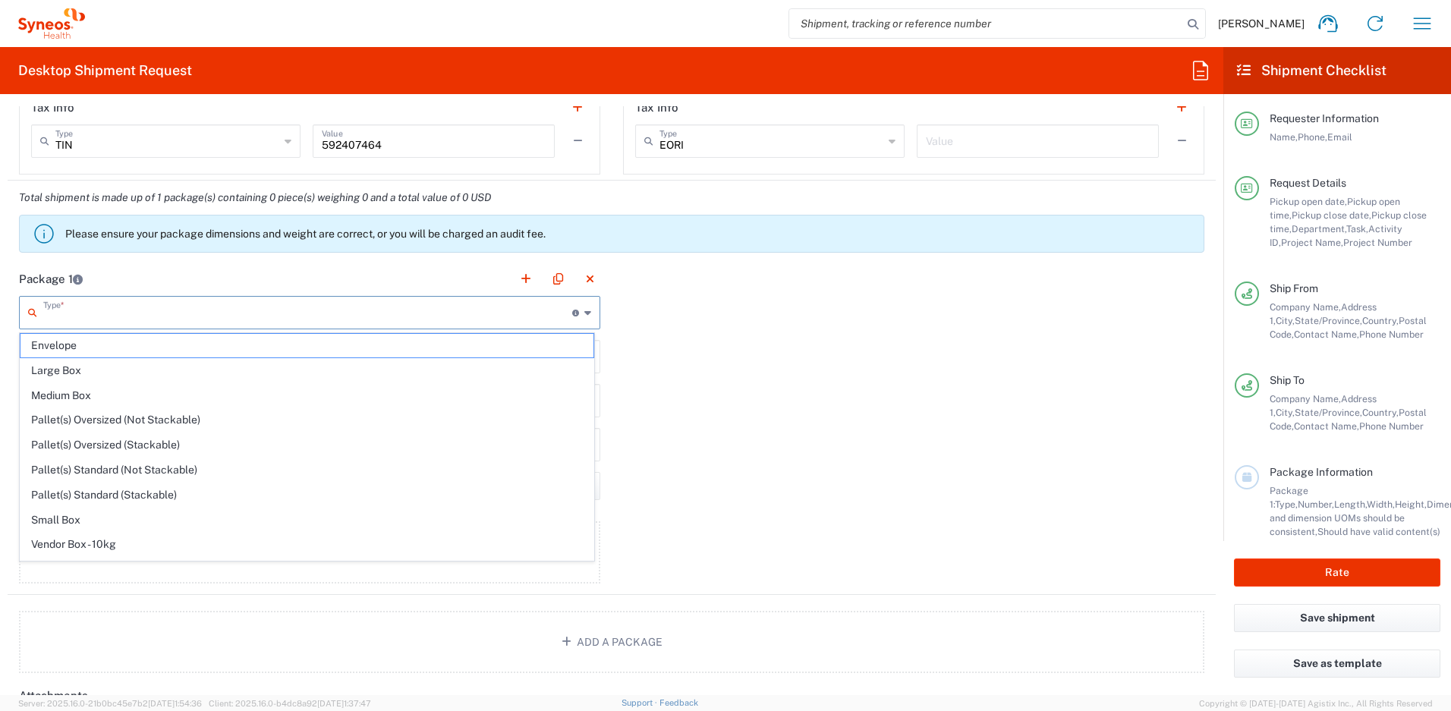
scroll to position [46, 0]
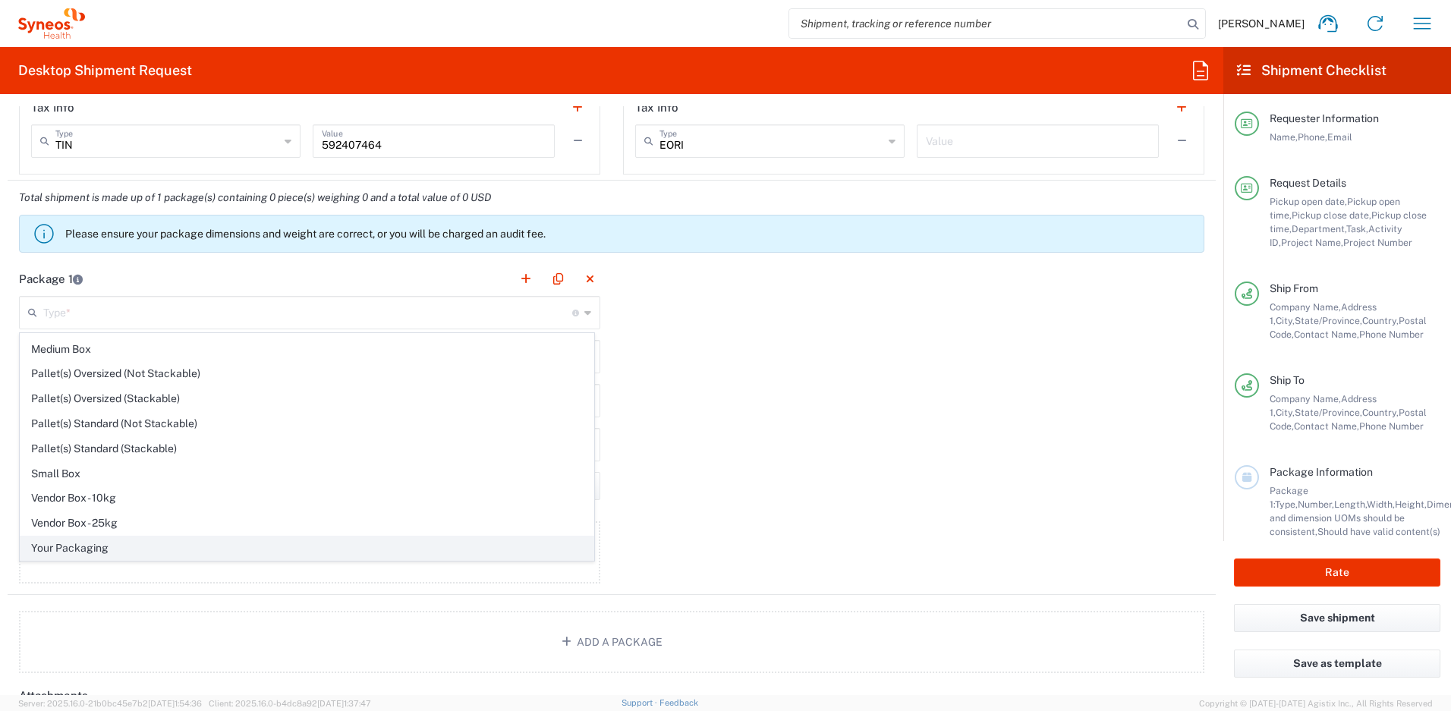
click at [287, 541] on span "Your Packaging" at bounding box center [306, 549] width 573 height 24
type input "Your Packaging"
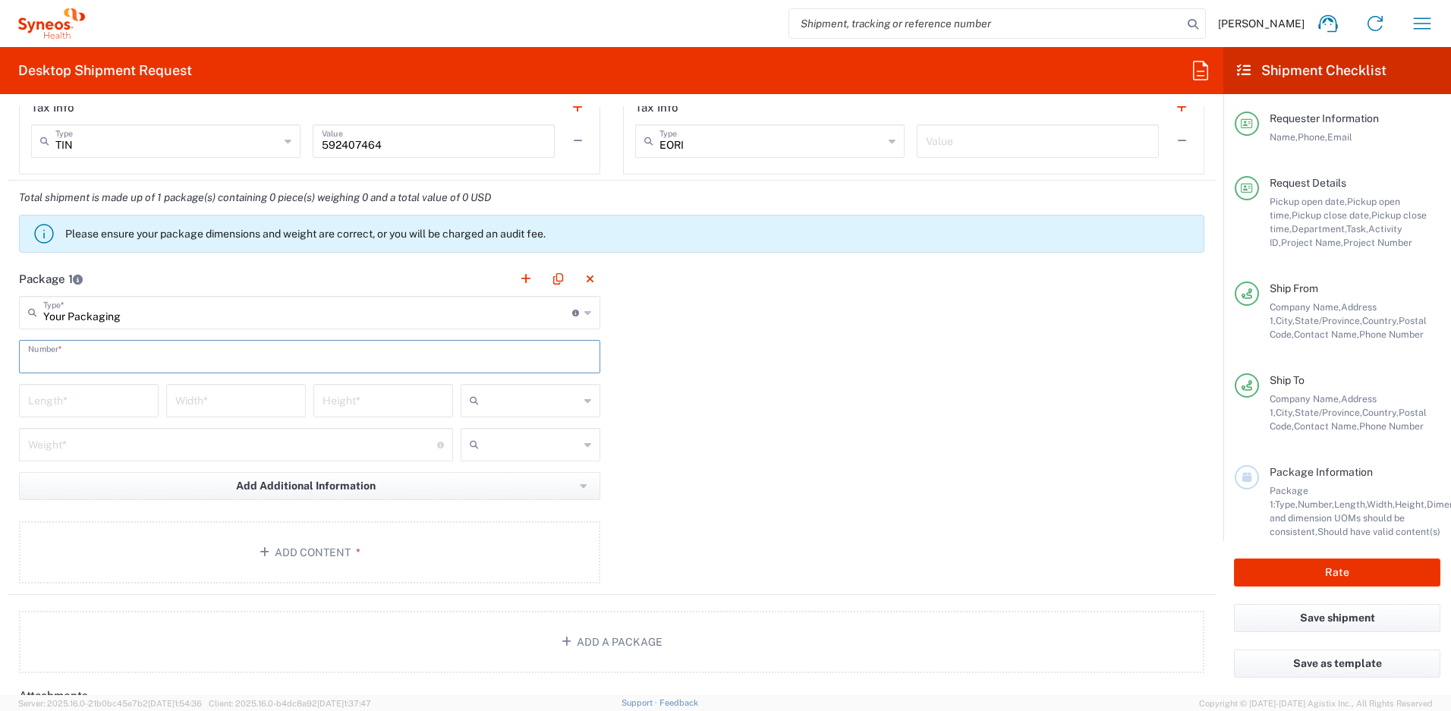
click at [184, 361] on input "text" at bounding box center [309, 355] width 563 height 27
type input "1"
click at [150, 402] on div "Length *" at bounding box center [89, 400] width 140 height 33
type input "16"
type input "12"
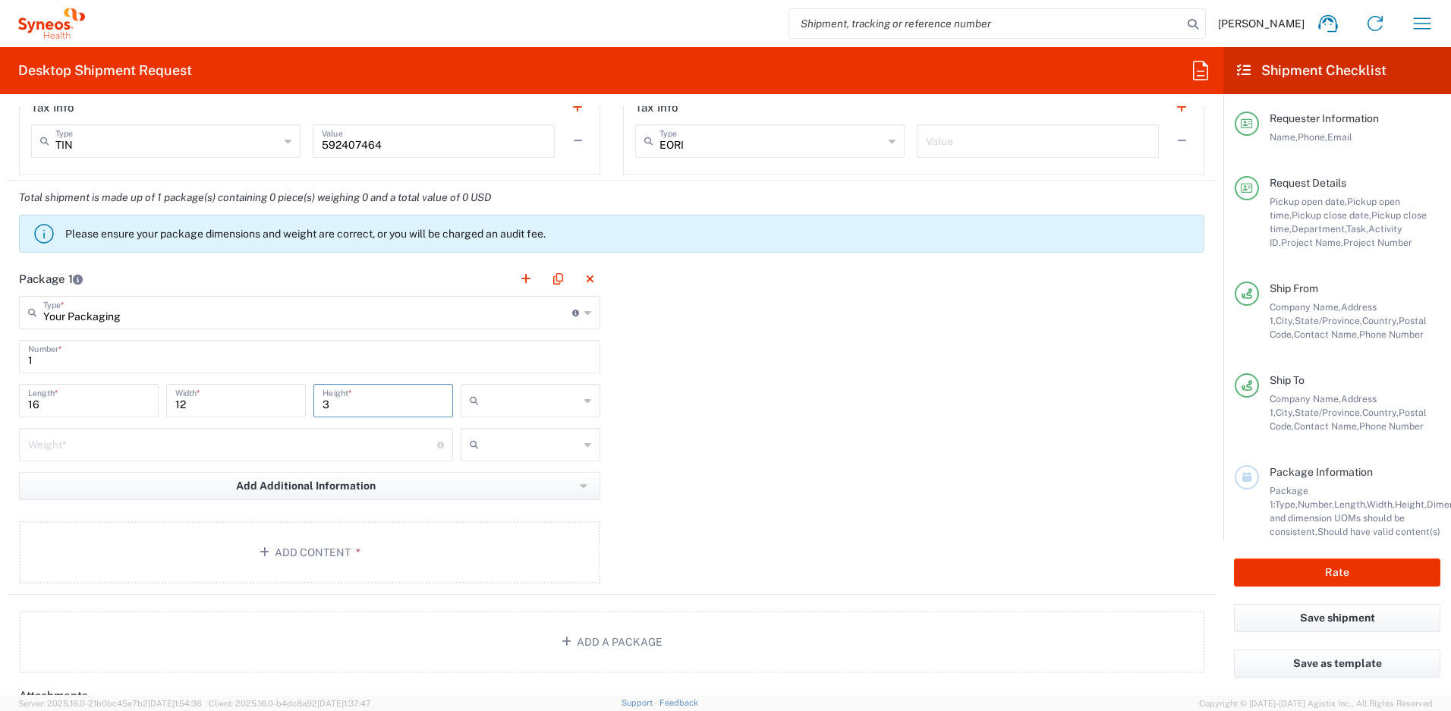
type input "3"
click at [129, 450] on input "number" at bounding box center [232, 443] width 409 height 27
type input "5"
click at [541, 401] on input "text" at bounding box center [532, 401] width 94 height 24
click at [488, 486] on span "in" at bounding box center [525, 484] width 135 height 24
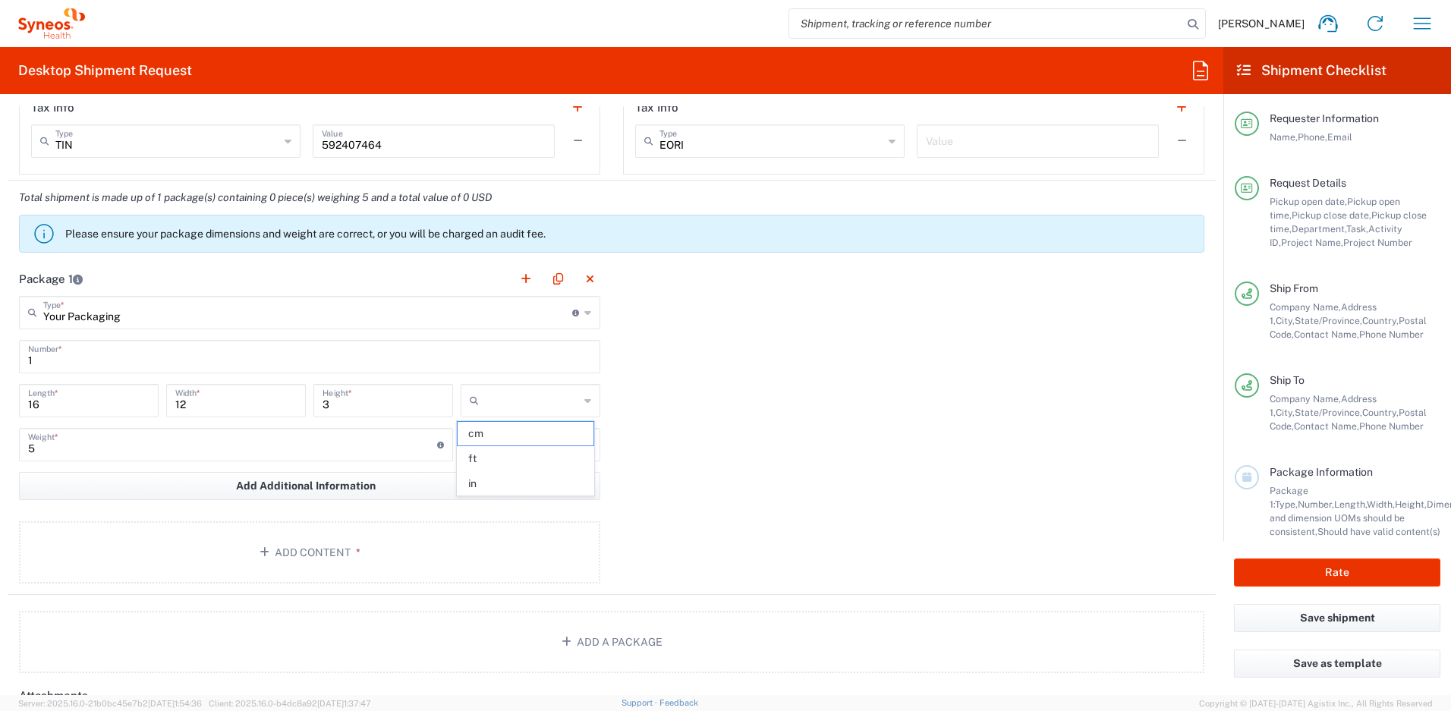
type input "in"
click at [515, 448] on input "text" at bounding box center [532, 445] width 94 height 24
click at [493, 504] on span "lbs" at bounding box center [525, 503] width 135 height 24
type input "lbs"
click at [401, 543] on button "Add Content *" at bounding box center [309, 552] width 581 height 62
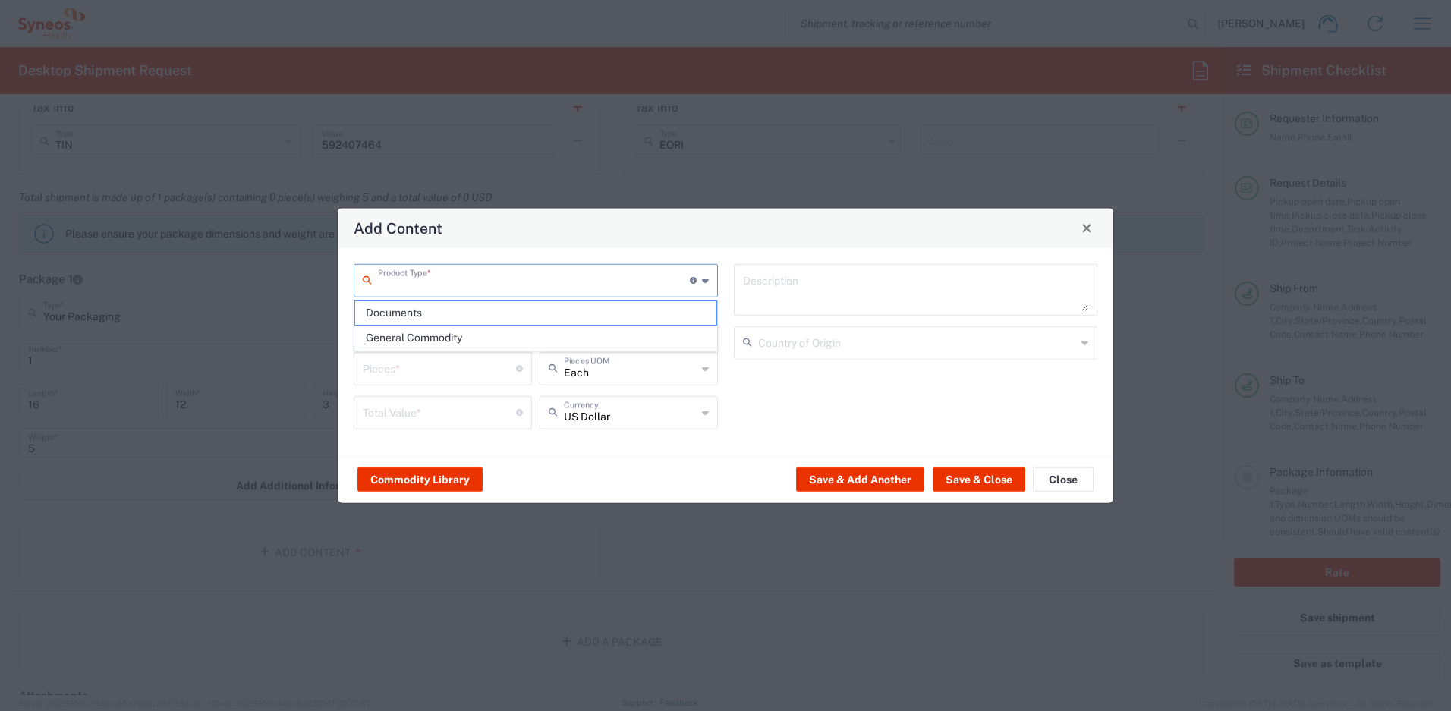
click at [482, 288] on input "text" at bounding box center [534, 279] width 312 height 27
click at [444, 337] on span "General Commodity" at bounding box center [535, 338] width 361 height 24
type input "General Commodity"
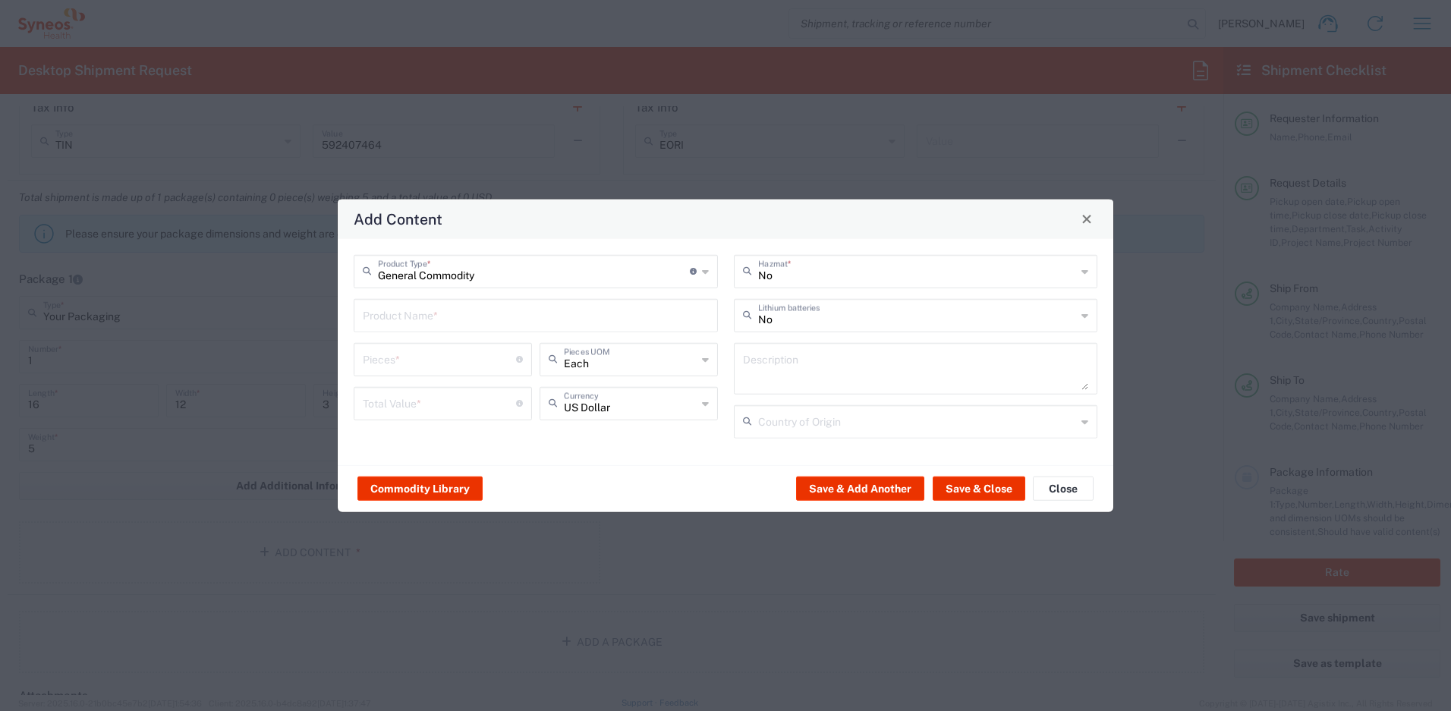
click at [438, 310] on input "text" at bounding box center [536, 314] width 346 height 27
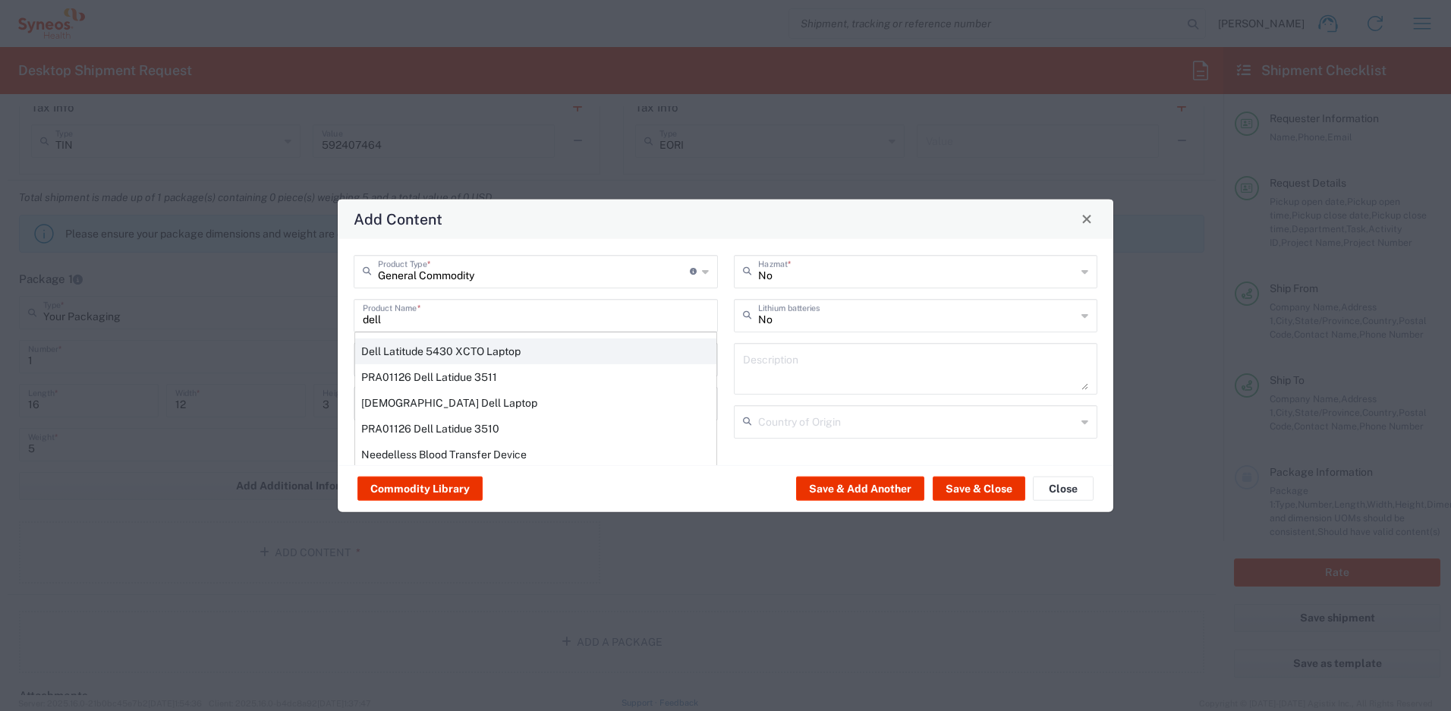
click at [419, 350] on div "Dell Latitude 5430 XCTO Laptop" at bounding box center [535, 351] width 361 height 26
type input "Dell Latitude 5430 XCTO Laptop"
type input "1"
type textarea "BaseIntel Core i7-1265U vProÂ® Processor - 14" 16 GB RAM - 512 GB SSD"
type input "China"
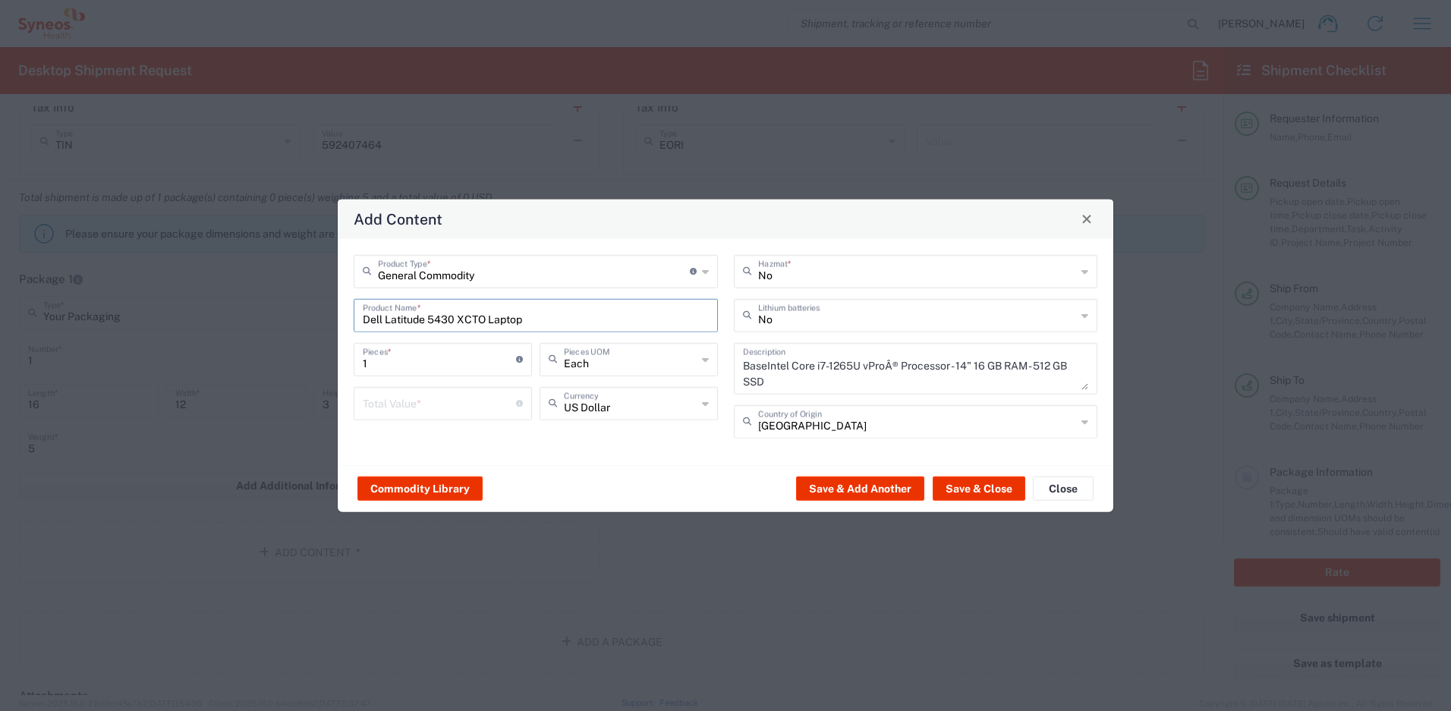
click at [419, 404] on input "number" at bounding box center [439, 402] width 153 height 27
type input "1000"
click at [775, 320] on input "text" at bounding box center [917, 314] width 319 height 27
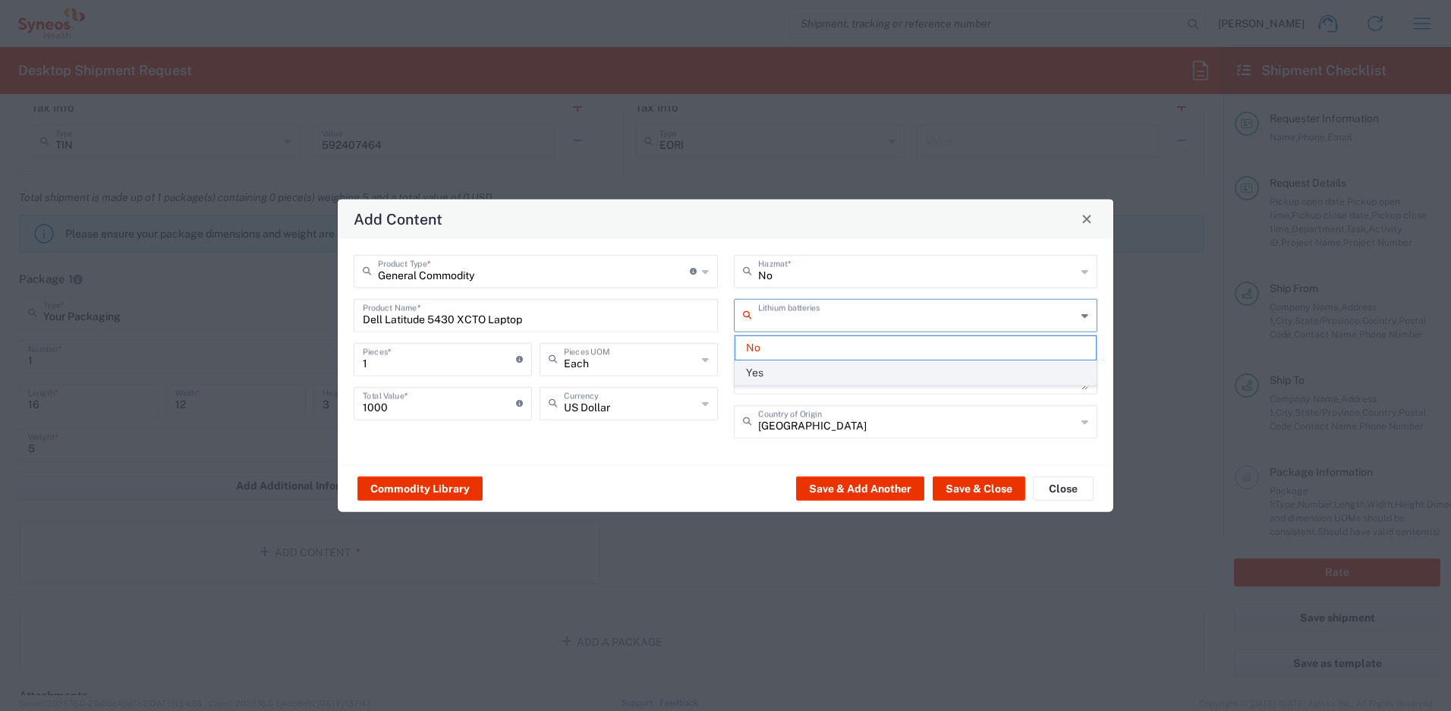
click at [782, 368] on span "Yes" at bounding box center [915, 373] width 361 height 24
type input "Yes"
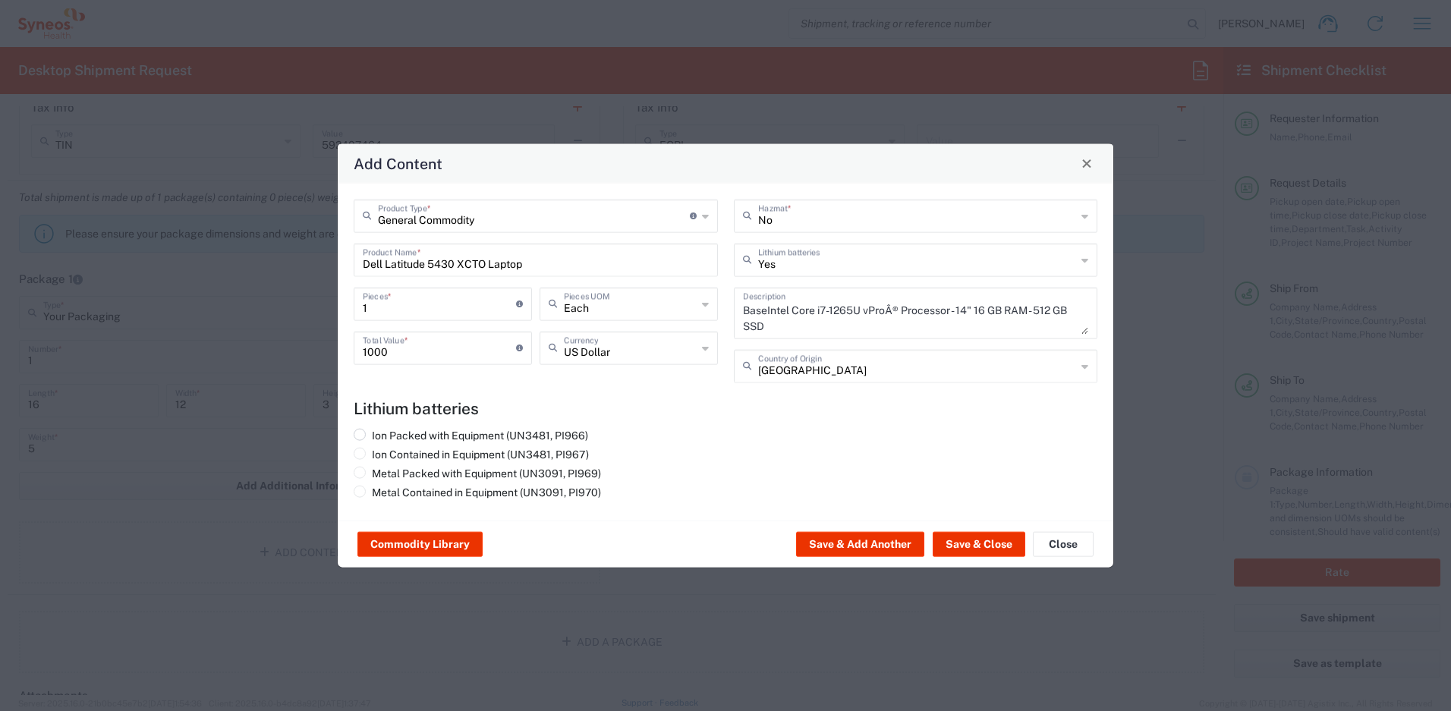
click at [572, 429] on label "Ion Packed with Equipment (UN3481, PI966)" at bounding box center [471, 435] width 235 height 14
click at [382, 429] on input "Ion Packed with Equipment (UN3481, PI966)" at bounding box center [377, 433] width 10 height 10
radio input "true"
click at [954, 550] on button "Save & Close" at bounding box center [979, 544] width 93 height 24
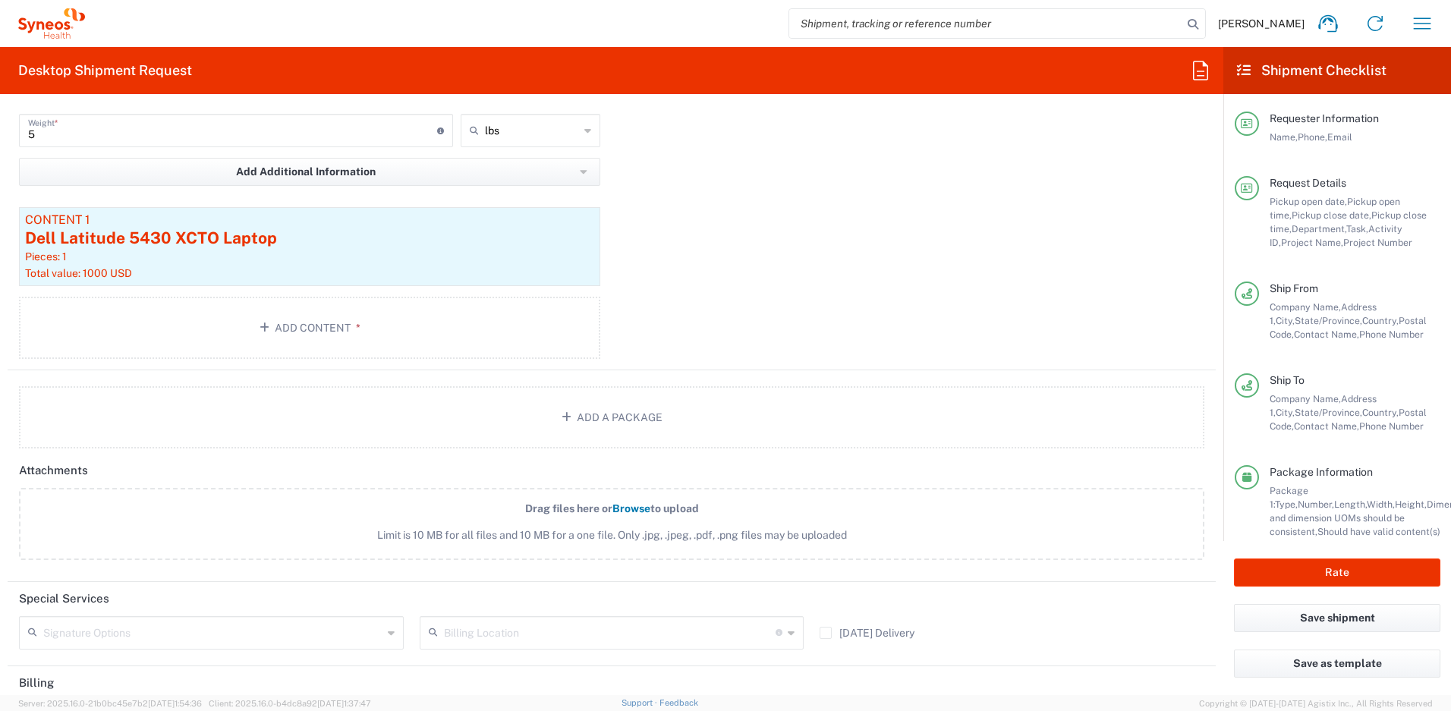
scroll to position [1855, 0]
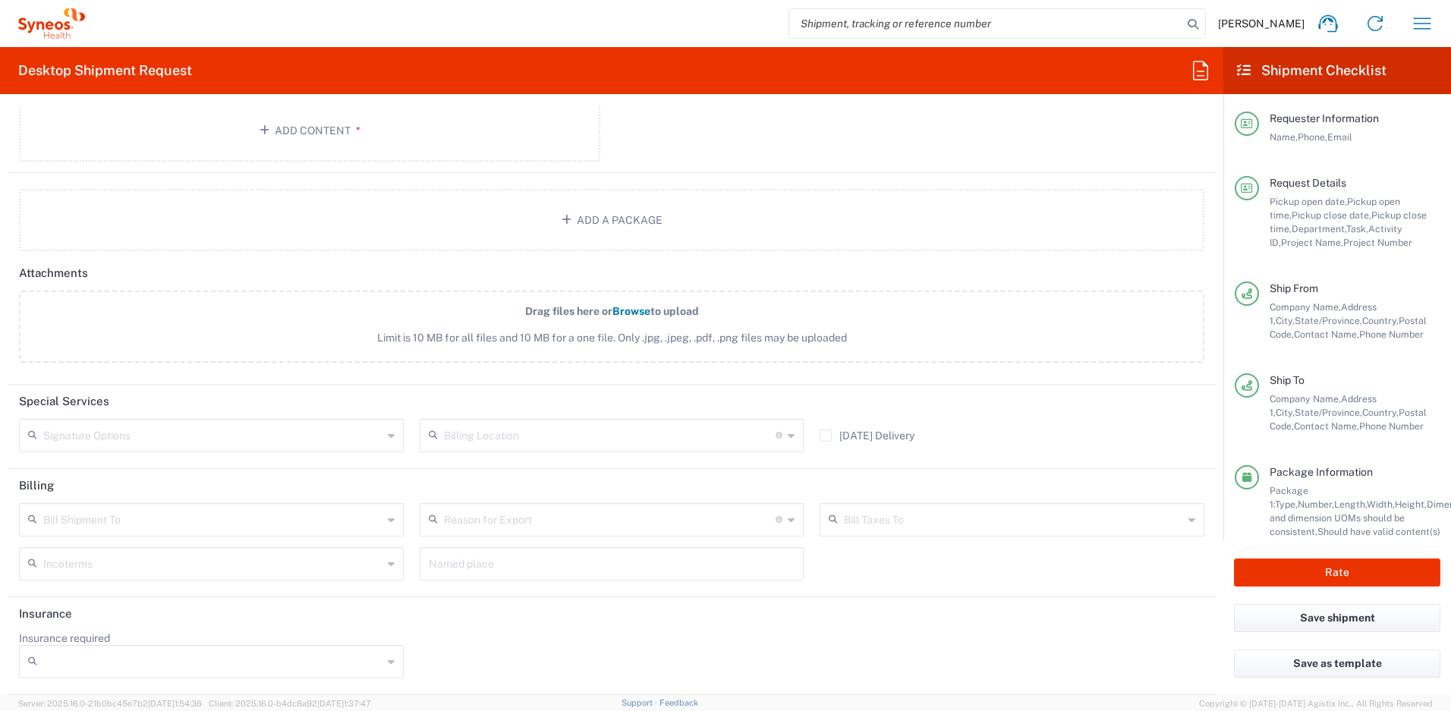
click at [241, 435] on input "text" at bounding box center [212, 434] width 339 height 27
click at [199, 466] on span "Adult Signature Required" at bounding box center [209, 469] width 378 height 24
type input "Adult Signature Required"
click at [1265, 571] on button "Rate" at bounding box center [1337, 573] width 206 height 28
type input "4510 DEPARTMENTAL EXPENSE"
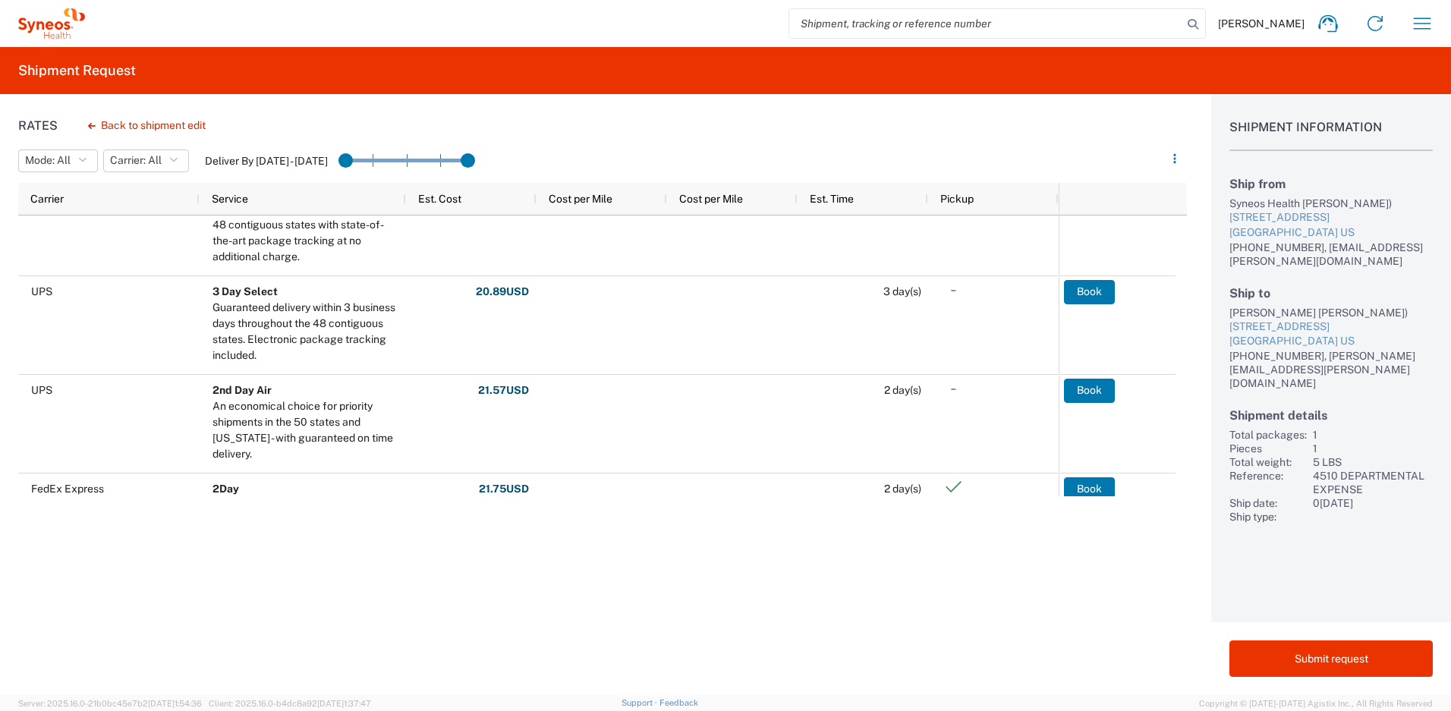
scroll to position [137, 0]
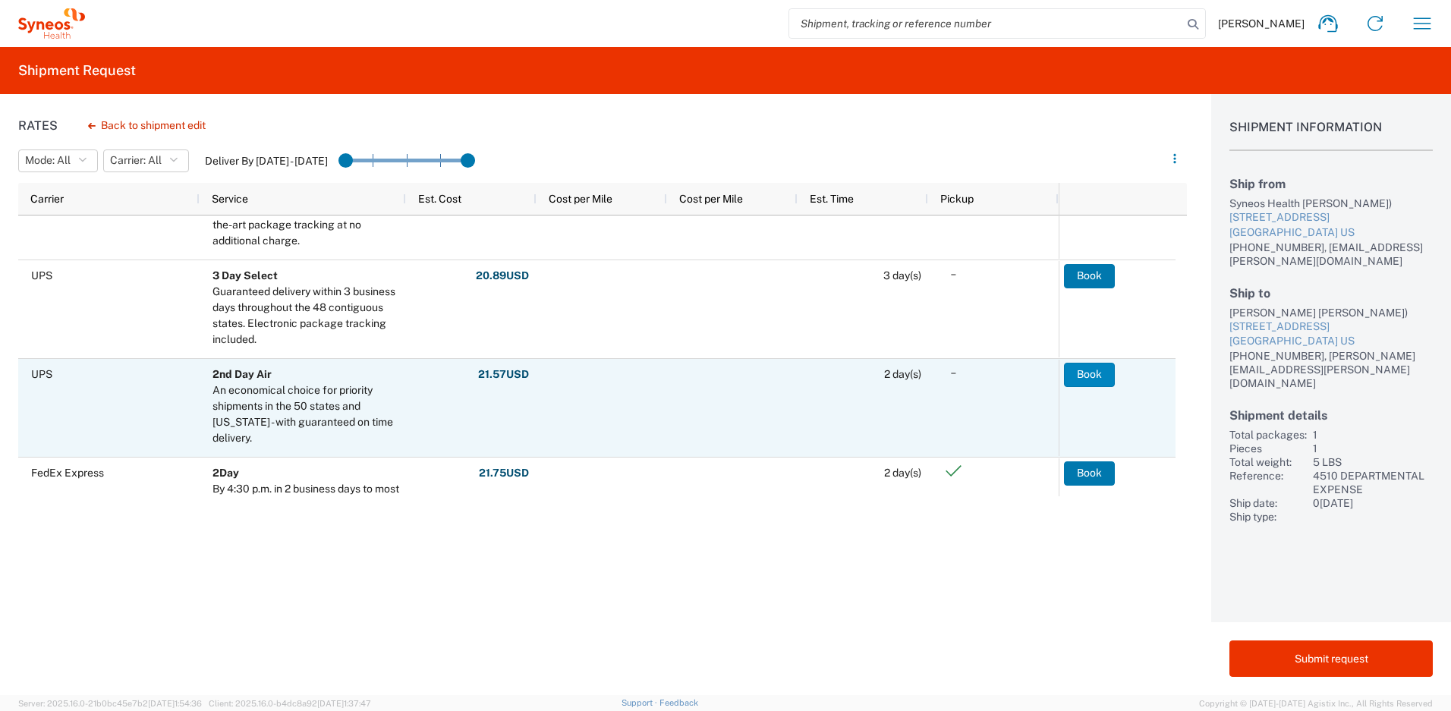
click at [1082, 370] on button "Book" at bounding box center [1089, 375] width 51 height 24
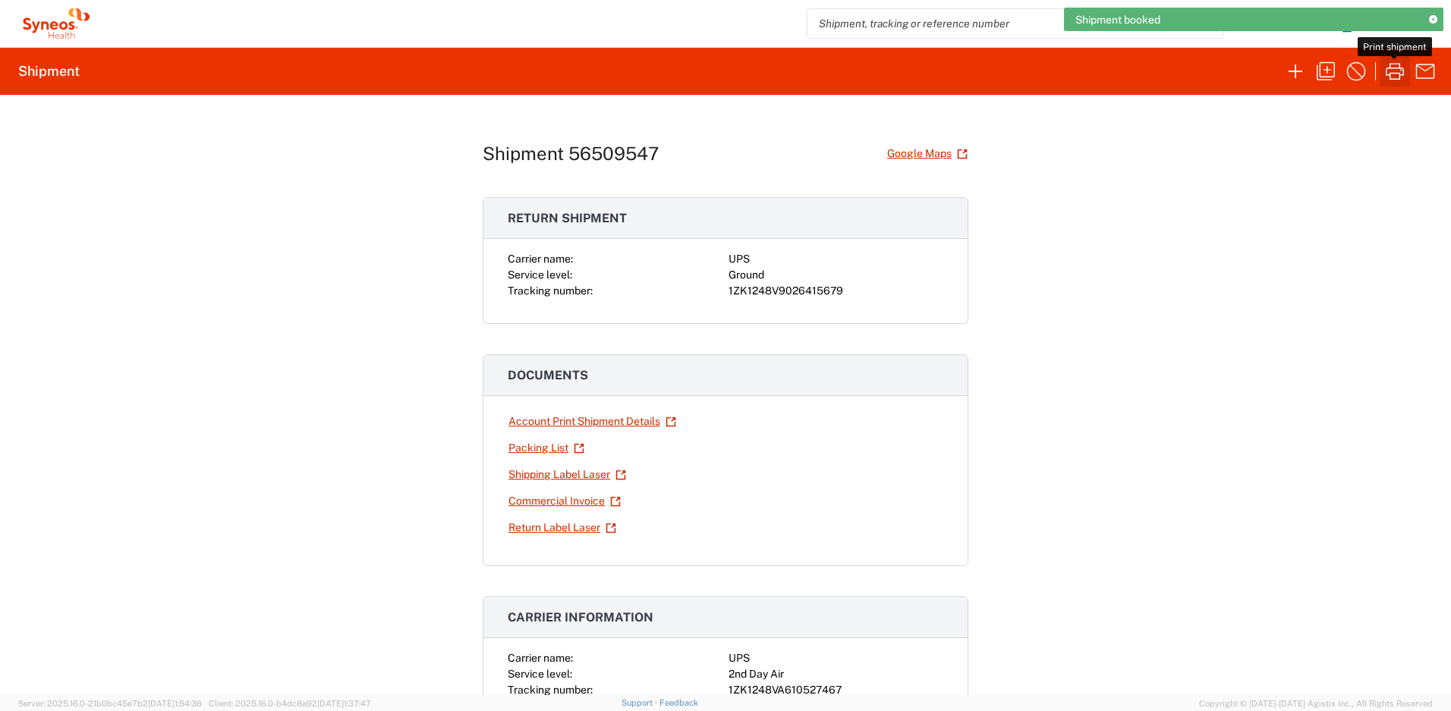
click at [1398, 76] on icon "button" at bounding box center [1395, 71] width 24 height 24
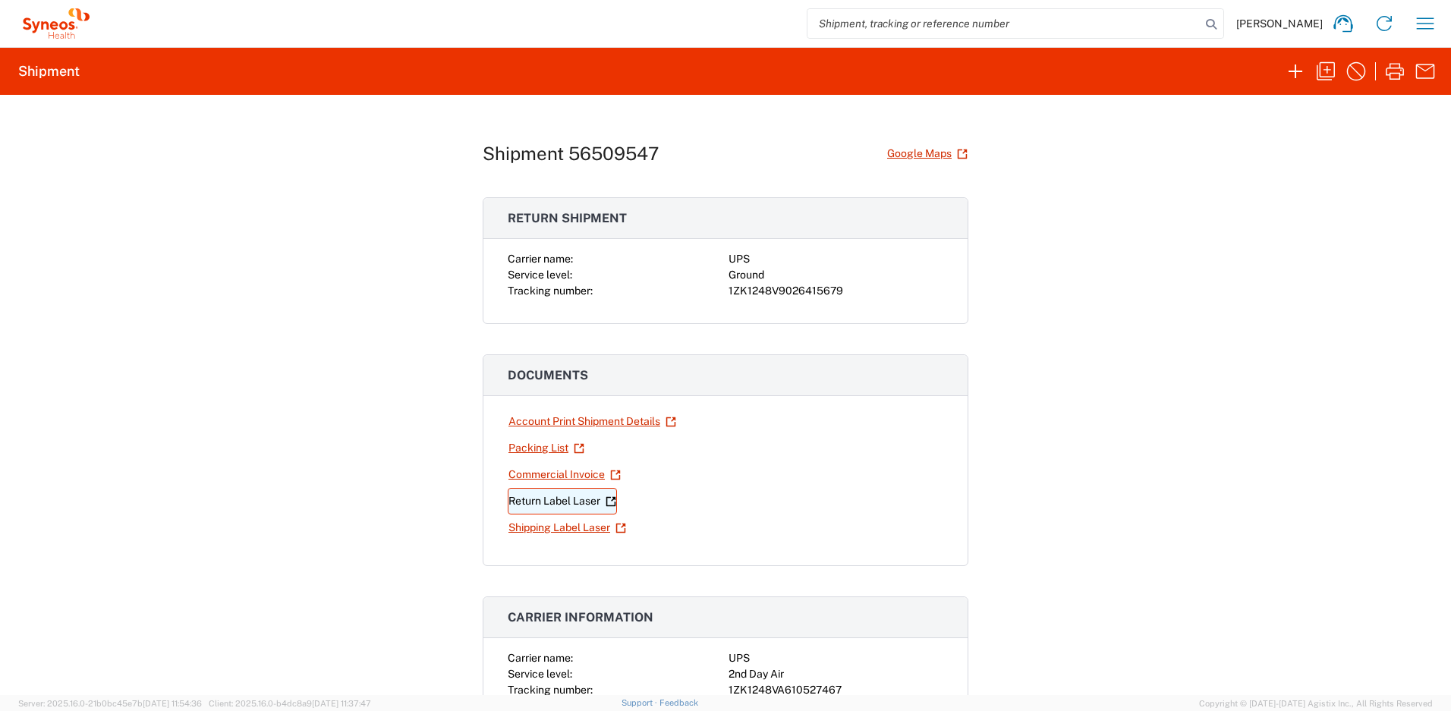
click at [581, 505] on link "Return Label Laser" at bounding box center [562, 501] width 109 height 27
